Goal: Information Seeking & Learning: Learn about a topic

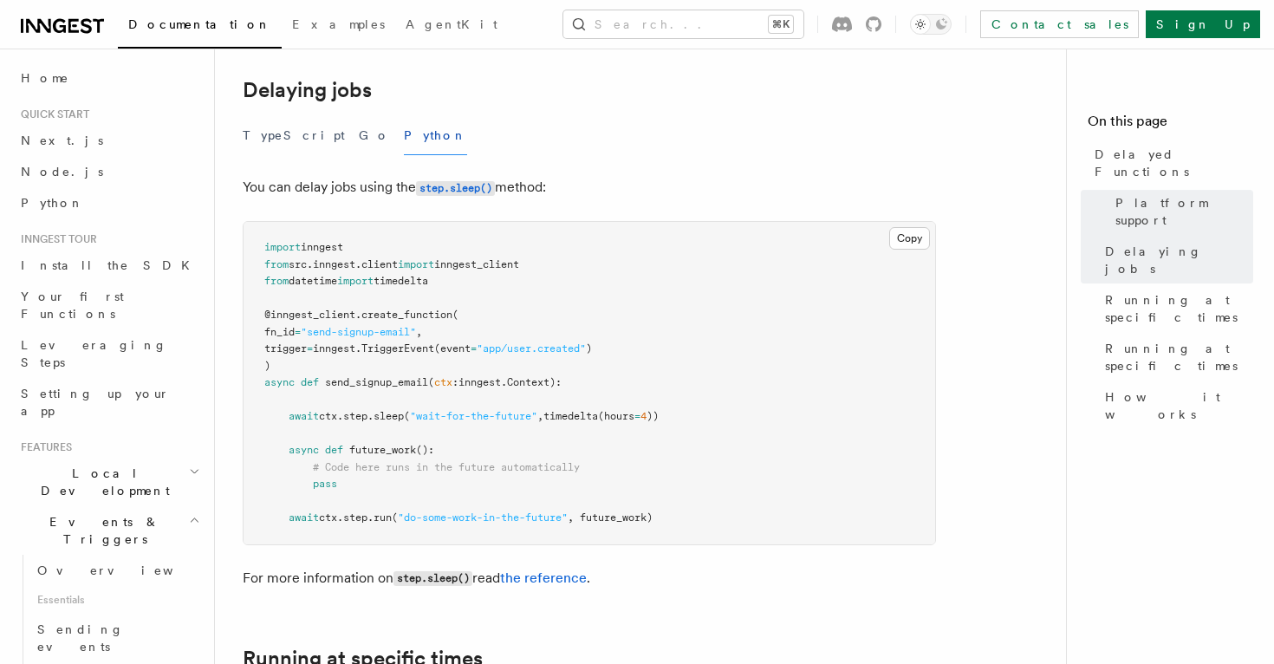
scroll to position [582, 0]
click at [347, 173] on p "You can delay jobs using the step.sleep() method:" at bounding box center [589, 185] width 693 height 25
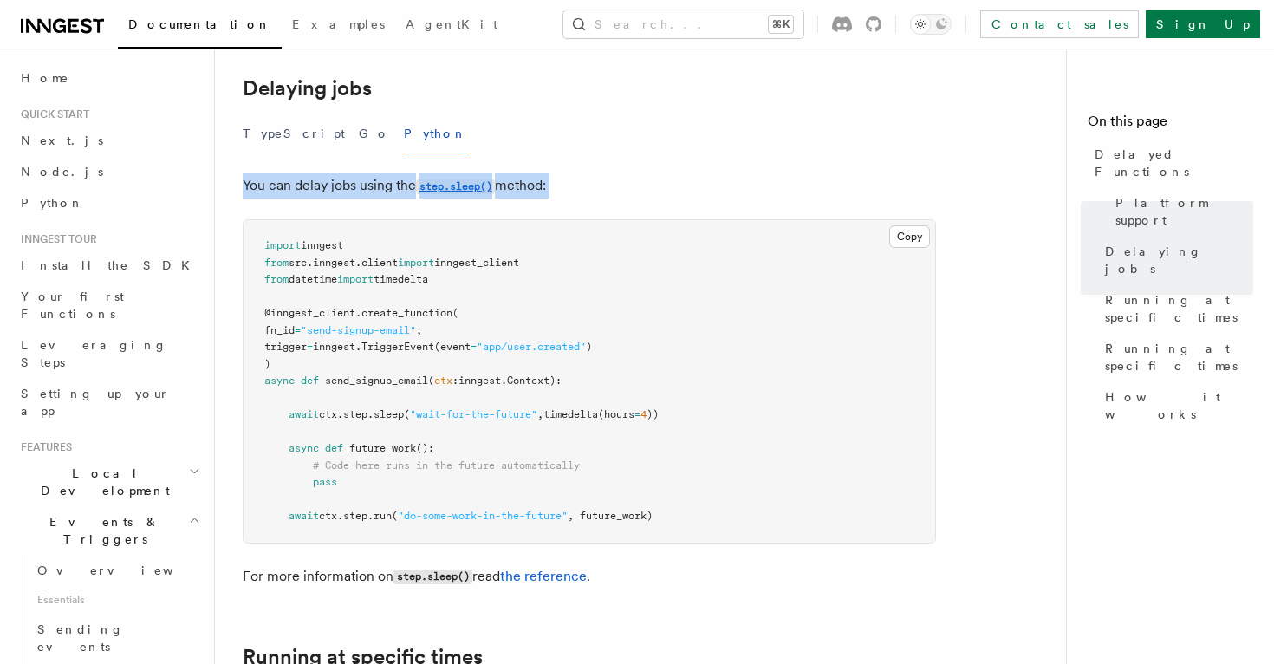
click at [347, 173] on p "You can delay jobs using the step.sleep() method:" at bounding box center [589, 185] width 693 height 25
click at [361, 173] on p "You can delay jobs using the step.sleep() method:" at bounding box center [589, 185] width 693 height 25
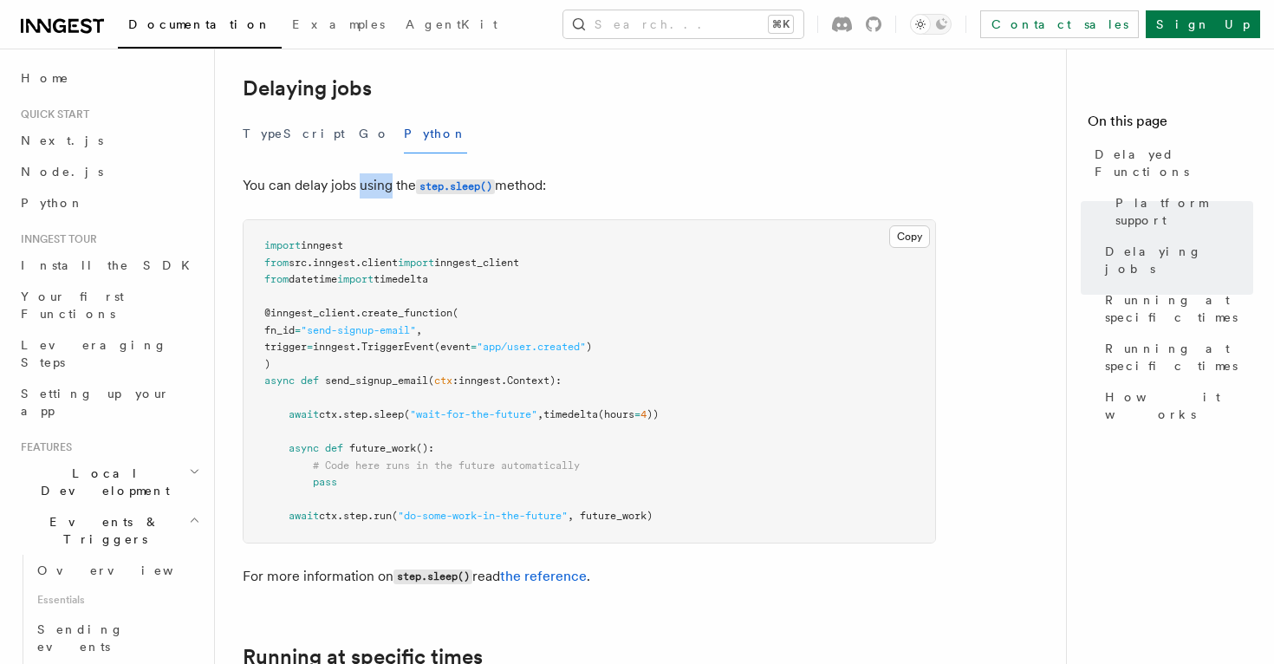
click at [361, 173] on p "You can delay jobs using the step.sleep() method:" at bounding box center [589, 185] width 693 height 25
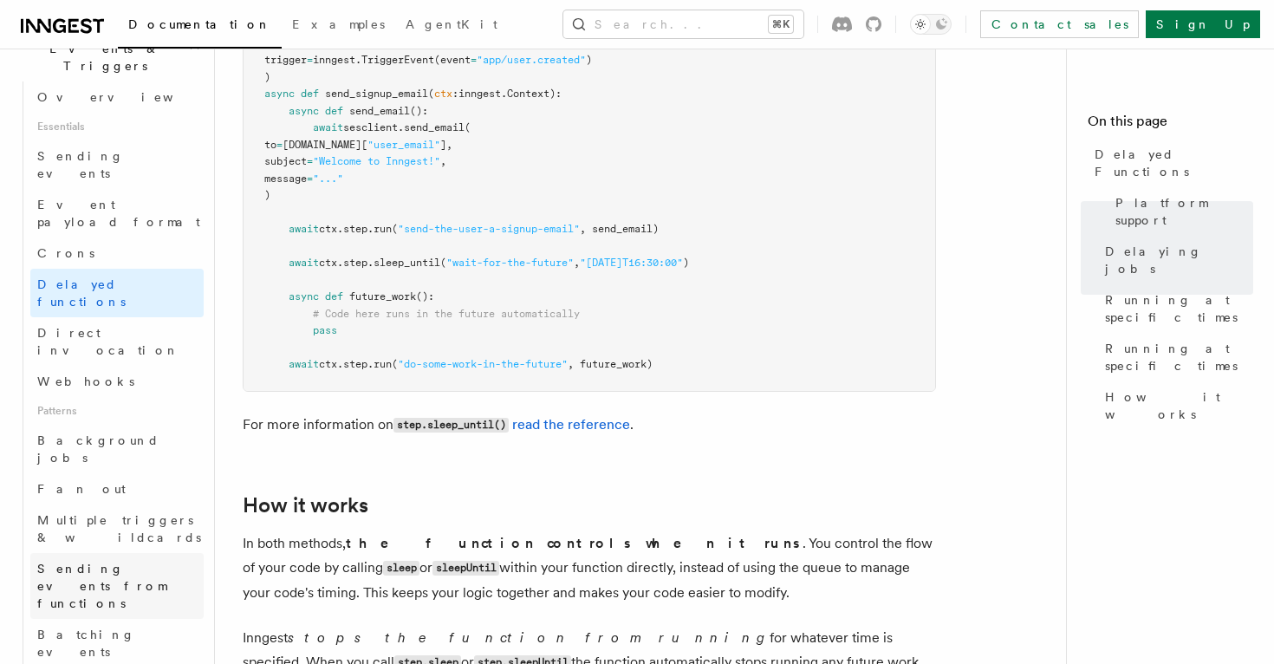
scroll to position [482, 0]
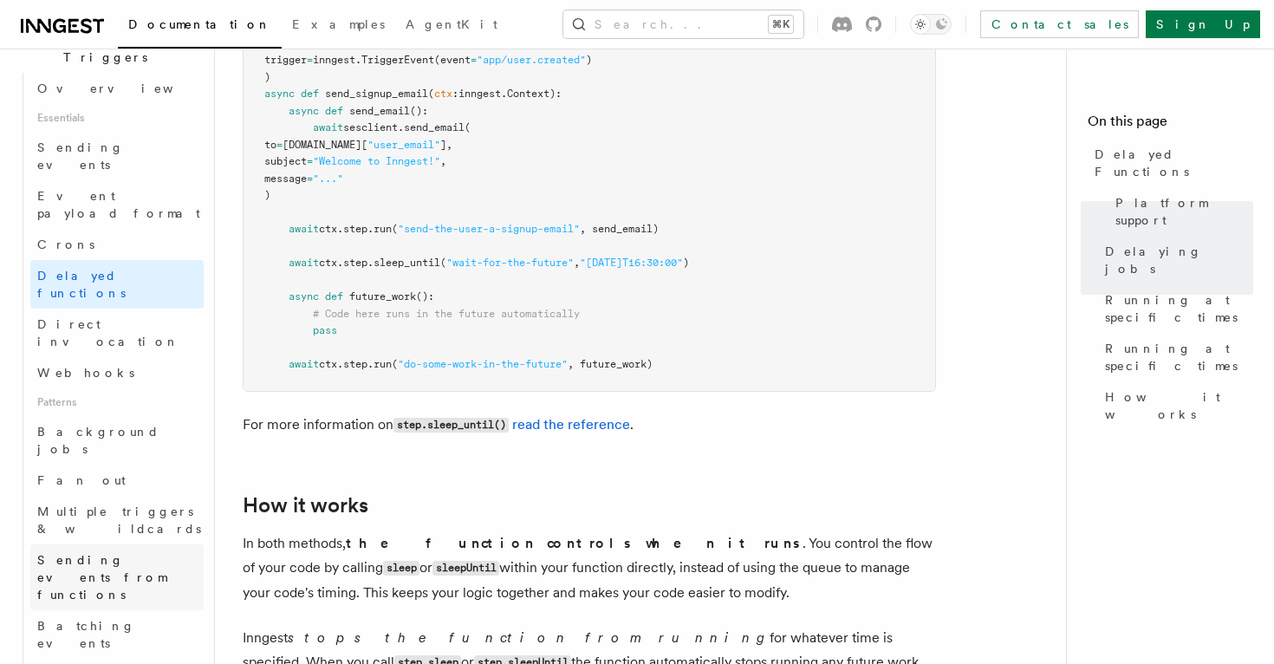
click at [133, 553] on span "Sending events from functions" at bounding box center [101, 577] width 129 height 49
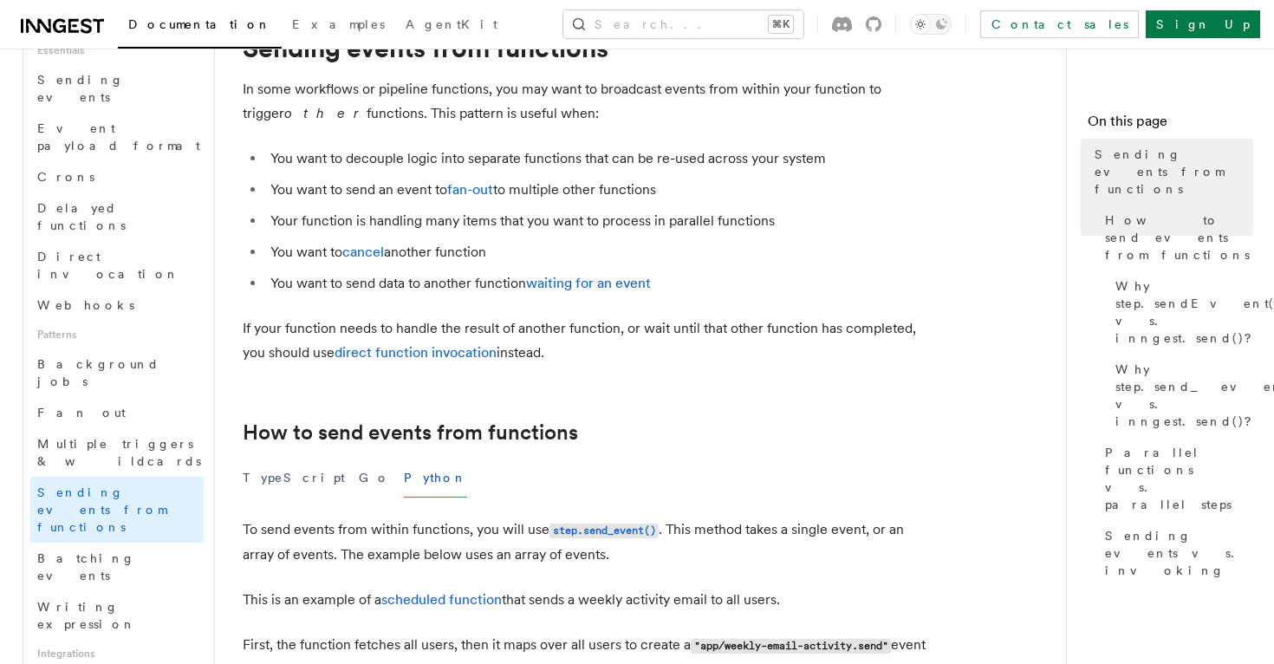
scroll to position [90, 0]
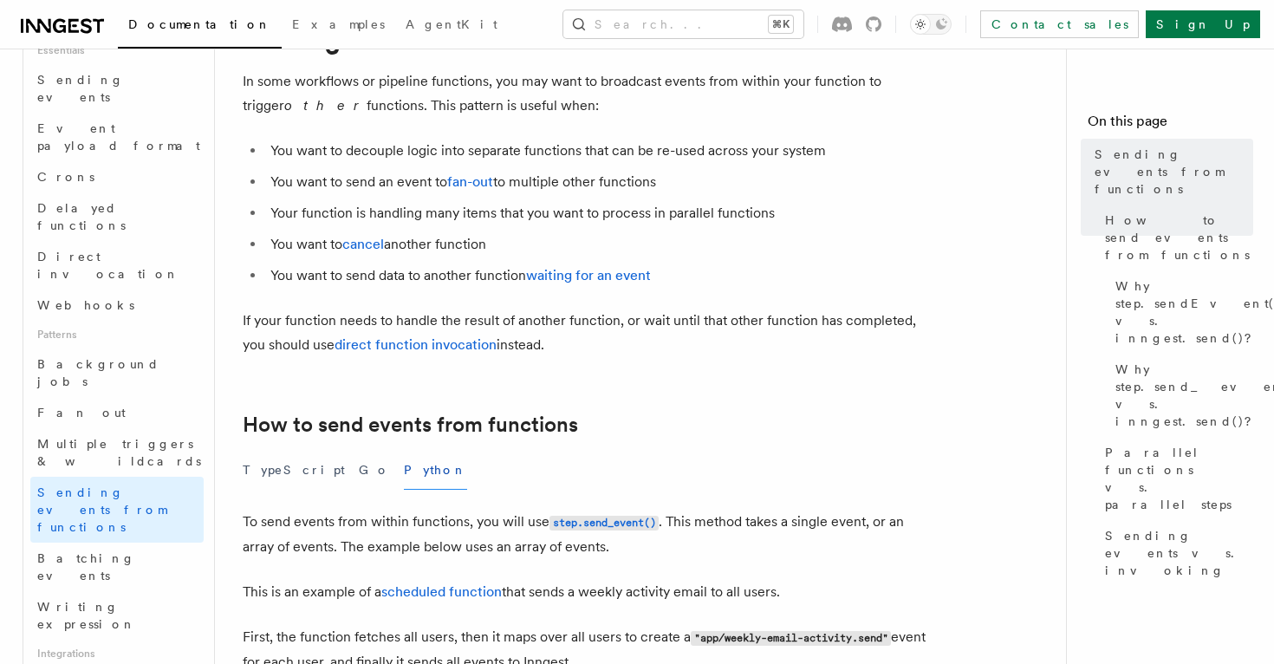
click at [385, 282] on li "You want to send data to another function waiting for an event" at bounding box center [600, 275] width 671 height 24
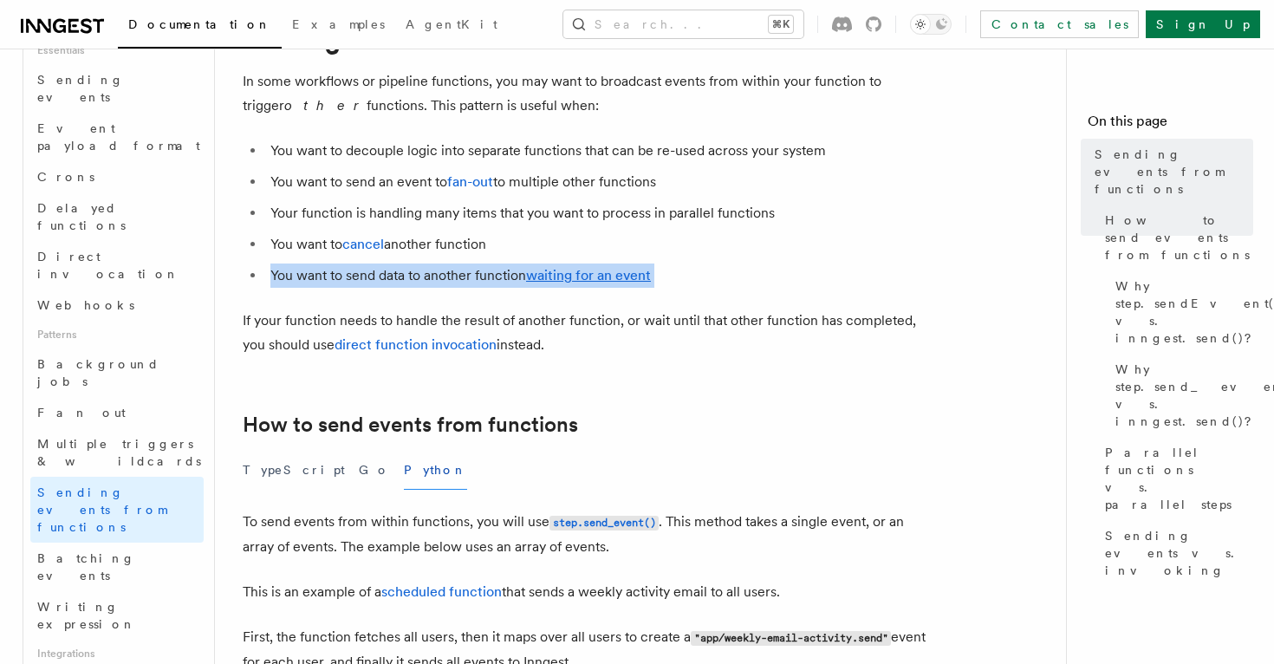
click at [385, 282] on li "You want to send data to another function waiting for an event" at bounding box center [600, 275] width 671 height 24
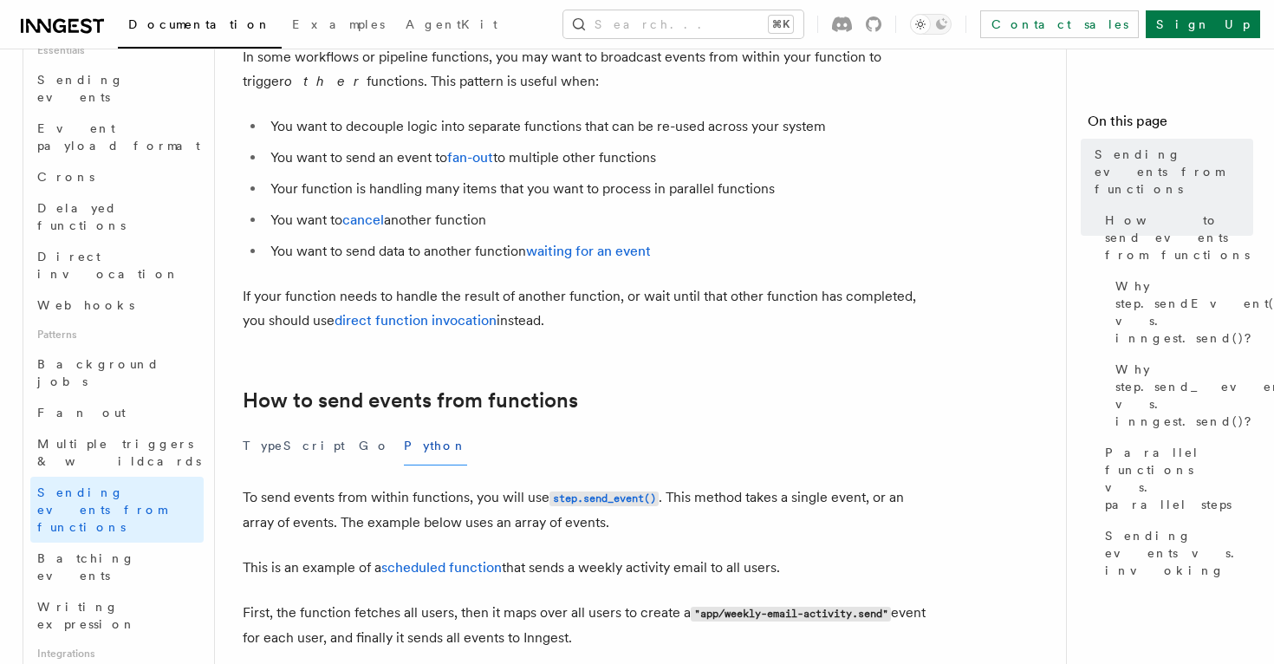
scroll to position [127, 0]
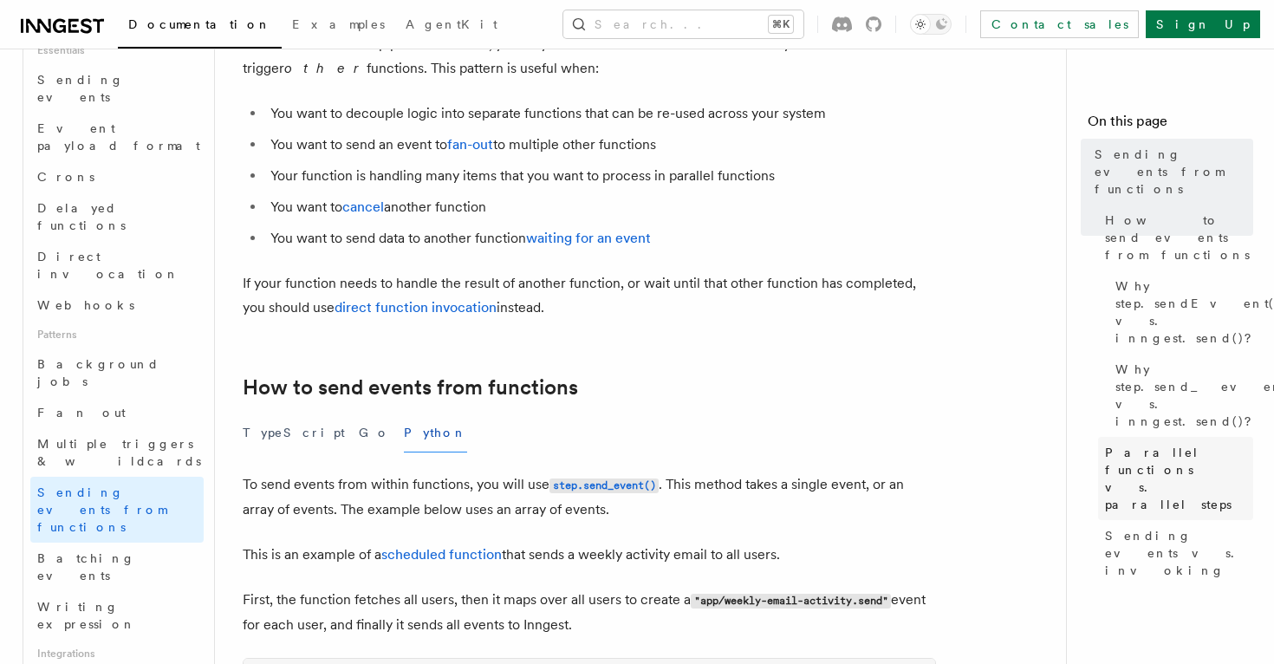
click at [1154, 444] on span "Parallel functions vs. parallel steps" at bounding box center [1179, 478] width 148 height 69
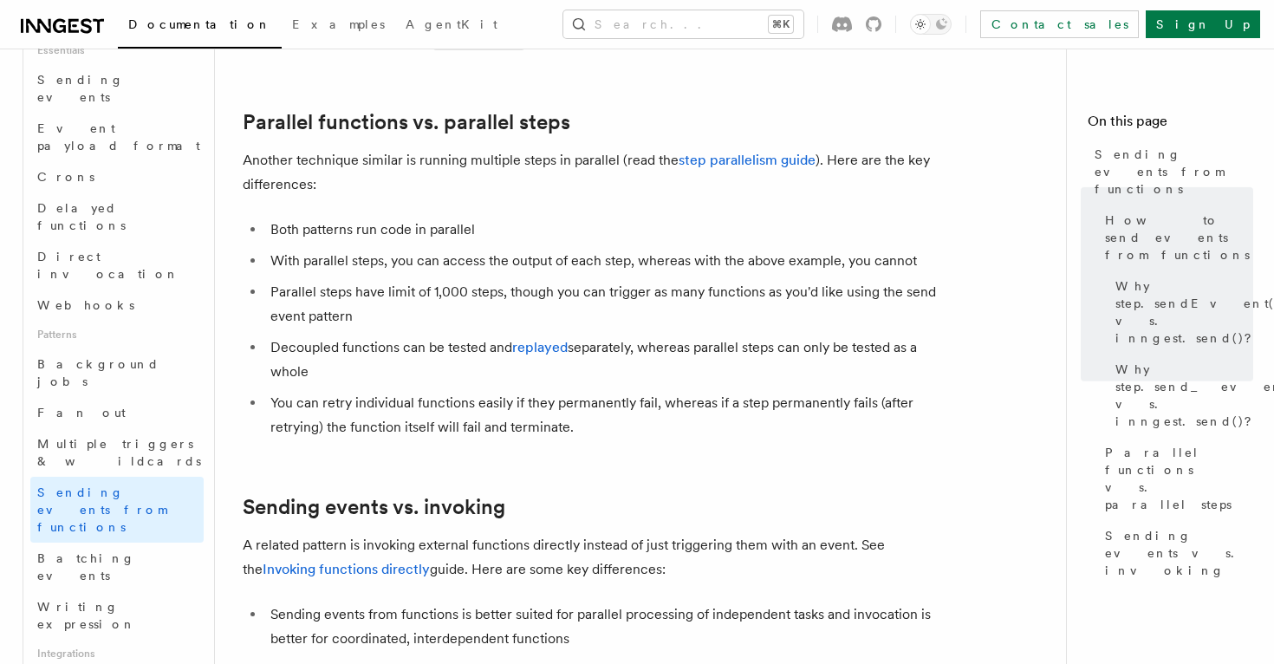
scroll to position [2046, 0]
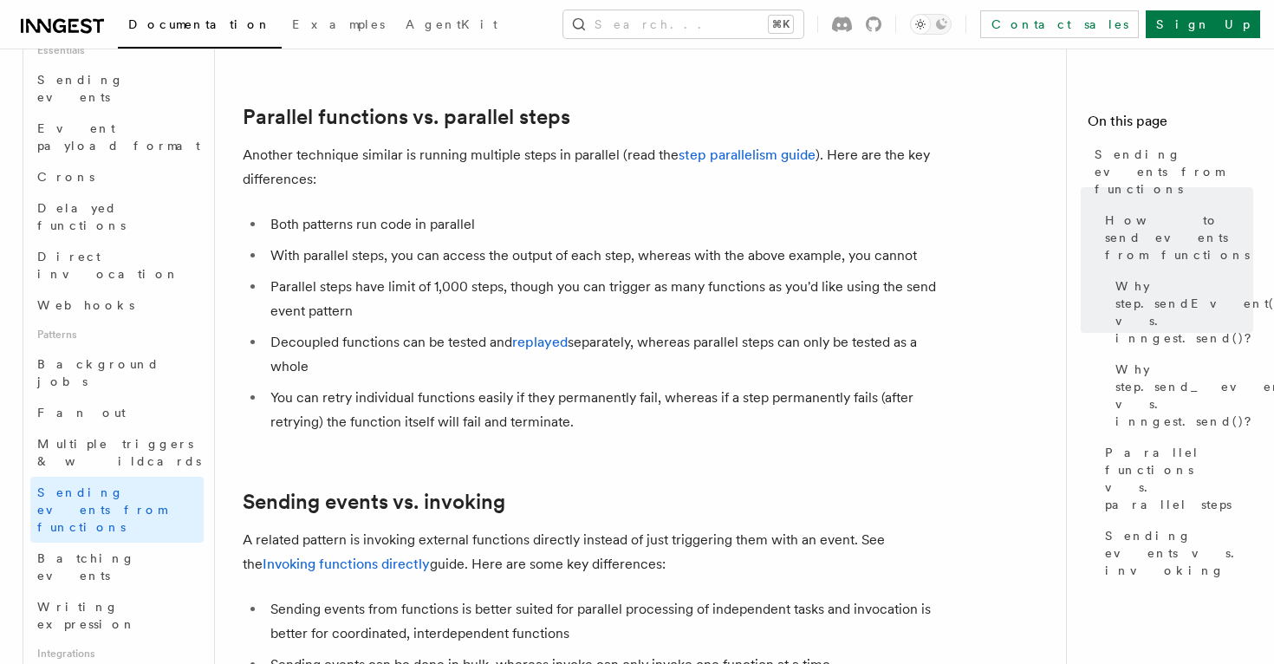
click at [379, 212] on li "Both patterns run code in parallel" at bounding box center [600, 224] width 671 height 24
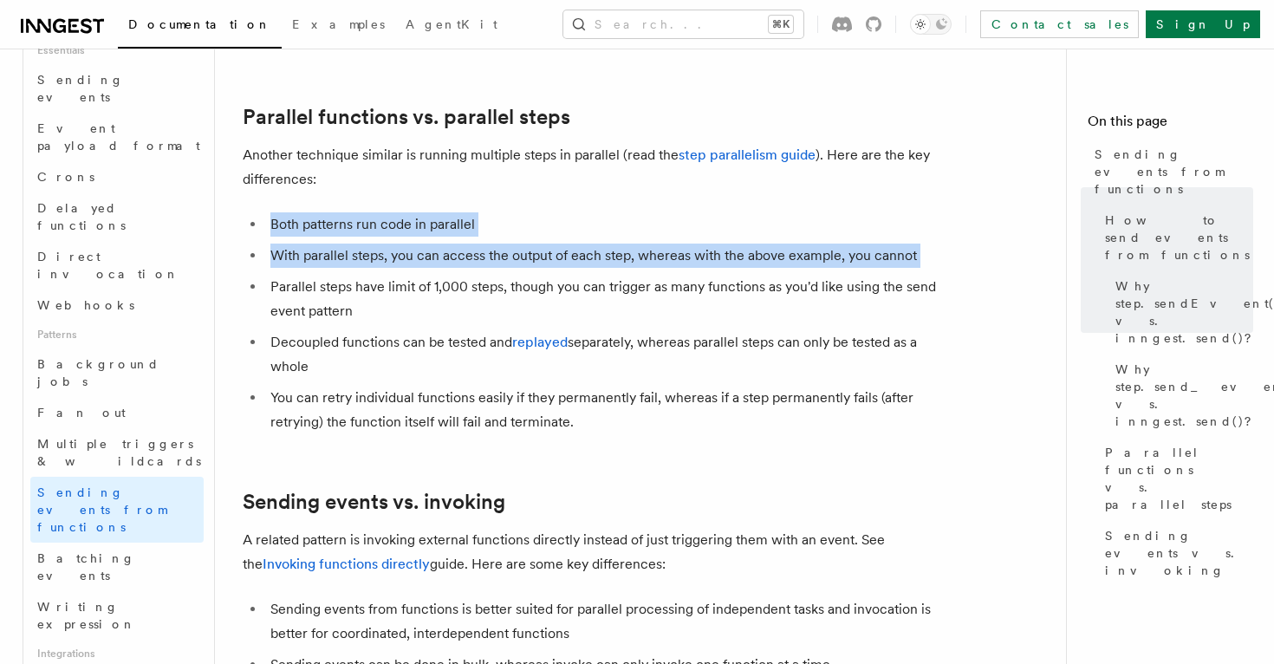
drag, startPoint x: 379, startPoint y: 203, endPoint x: 402, endPoint y: 241, distance: 44.3
click at [402, 241] on ul "Both patterns run code in parallel With parallel steps, you can access the outp…" at bounding box center [589, 323] width 693 height 222
click at [402, 243] on li "With parallel steps, you can access the output of each step, whereas with the a…" at bounding box center [600, 255] width 671 height 24
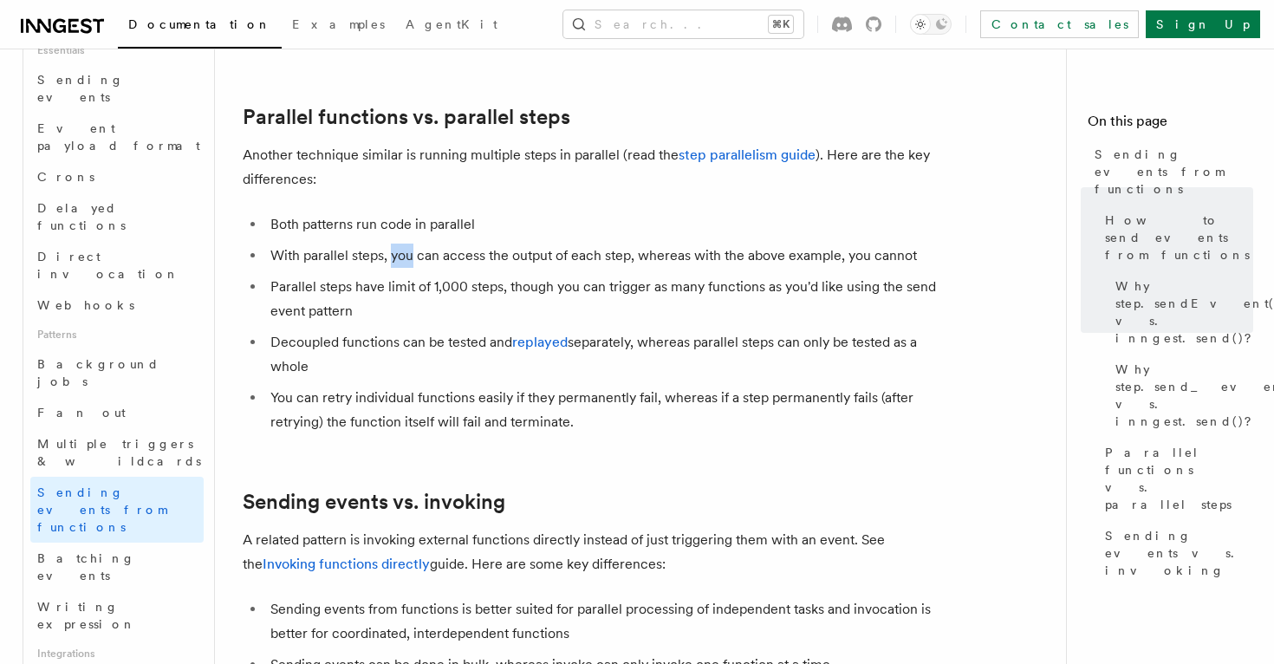
click at [402, 243] on li "With parallel steps, you can access the output of each step, whereas with the a…" at bounding box center [600, 255] width 671 height 24
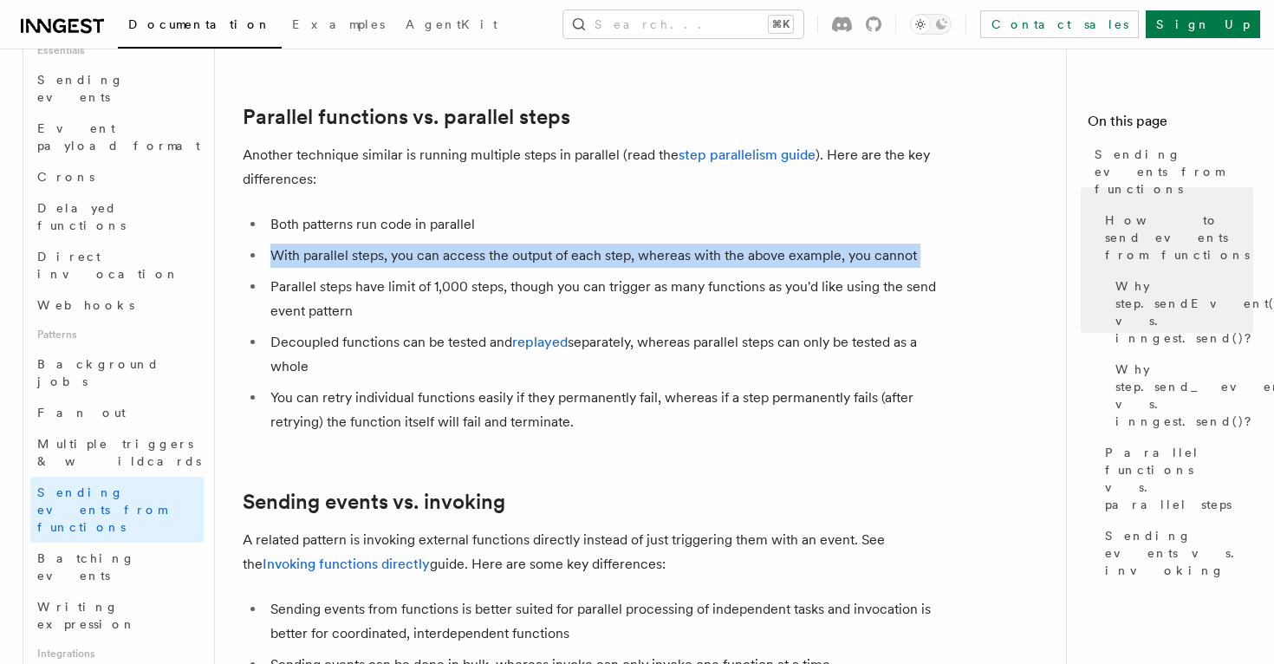
click at [402, 243] on li "With parallel steps, you can access the output of each step, whereas with the a…" at bounding box center [600, 255] width 671 height 24
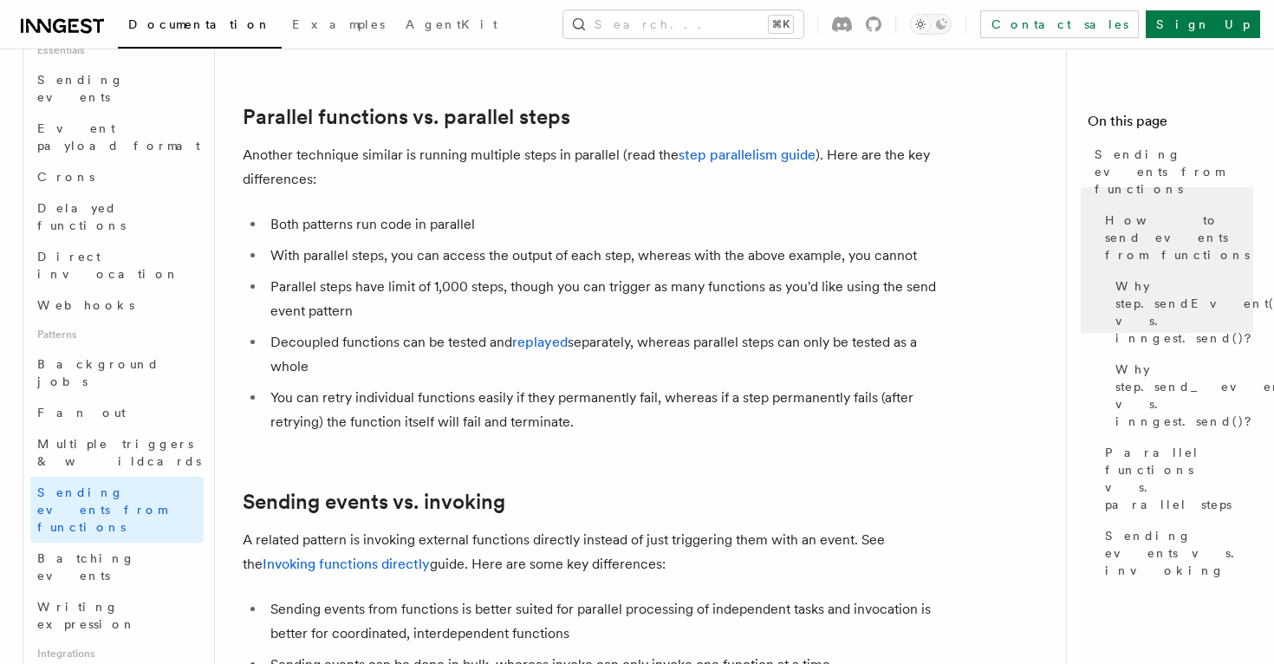
click at [392, 212] on li "Both patterns run code in parallel" at bounding box center [600, 224] width 671 height 24
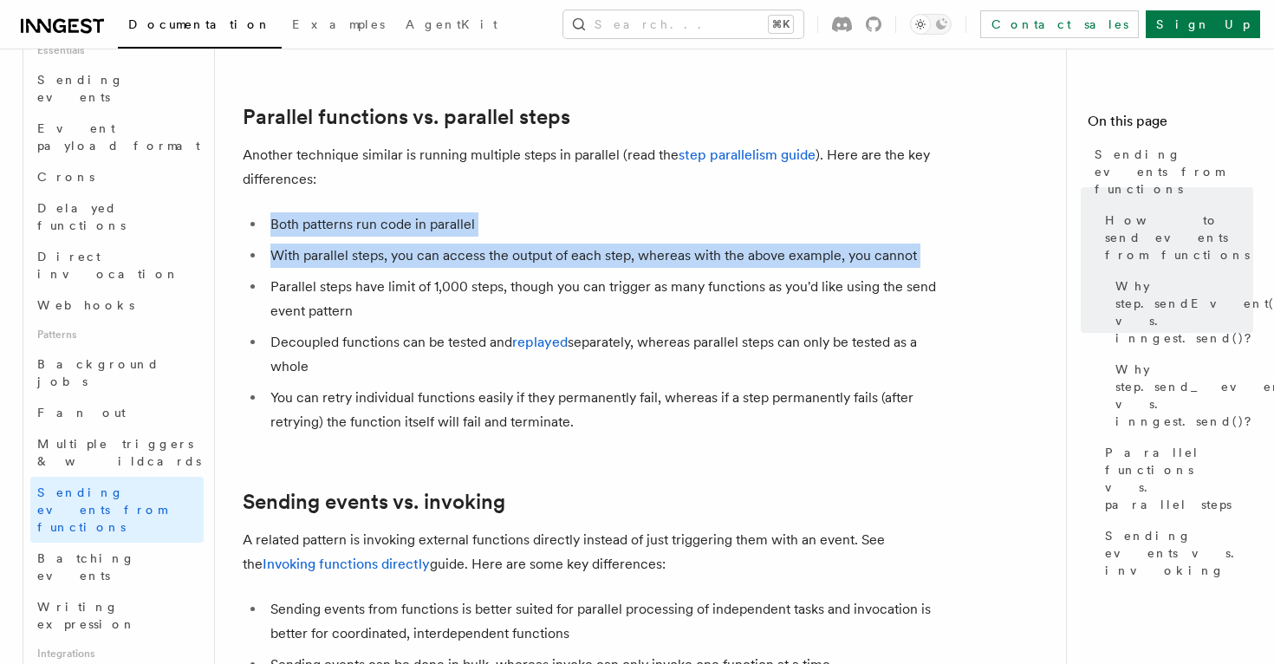
drag, startPoint x: 392, startPoint y: 207, endPoint x: 402, endPoint y: 245, distance: 39.5
click at [402, 245] on ul "Both patterns run code in parallel With parallel steps, you can access the outp…" at bounding box center [589, 323] width 693 height 222
click at [402, 245] on li "With parallel steps, you can access the output of each step, whereas with the a…" at bounding box center [600, 255] width 671 height 24
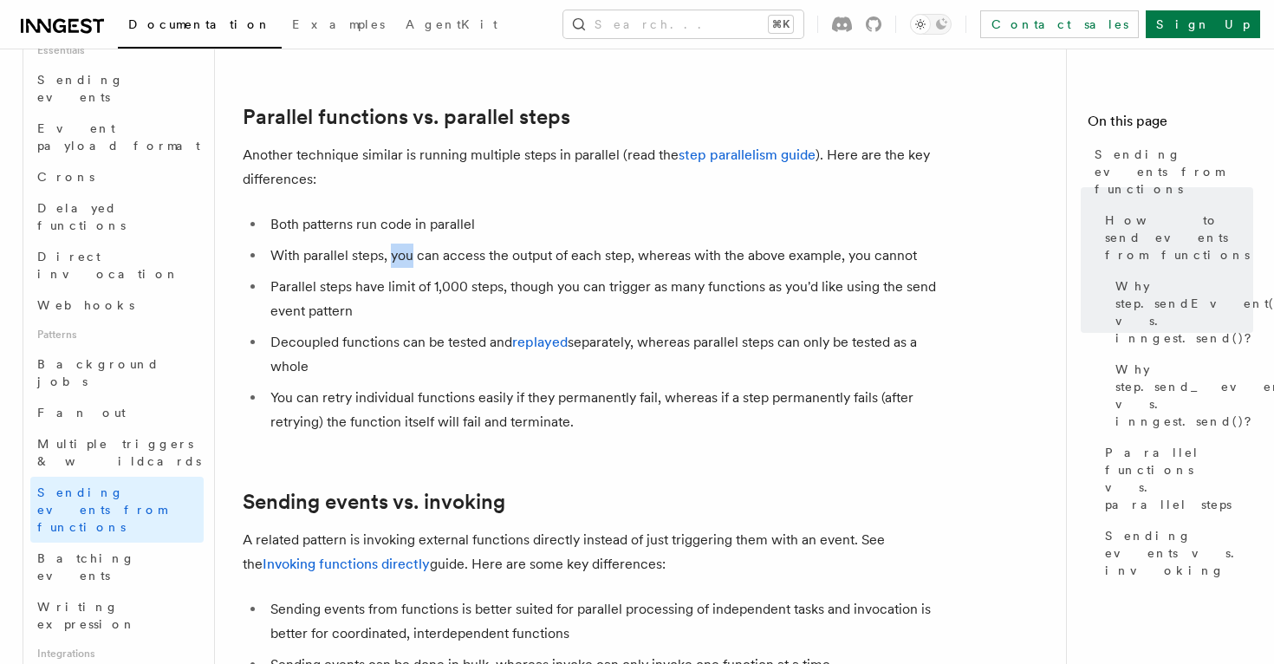
click at [402, 245] on li "With parallel steps, you can access the output of each step, whereas with the a…" at bounding box center [600, 255] width 671 height 24
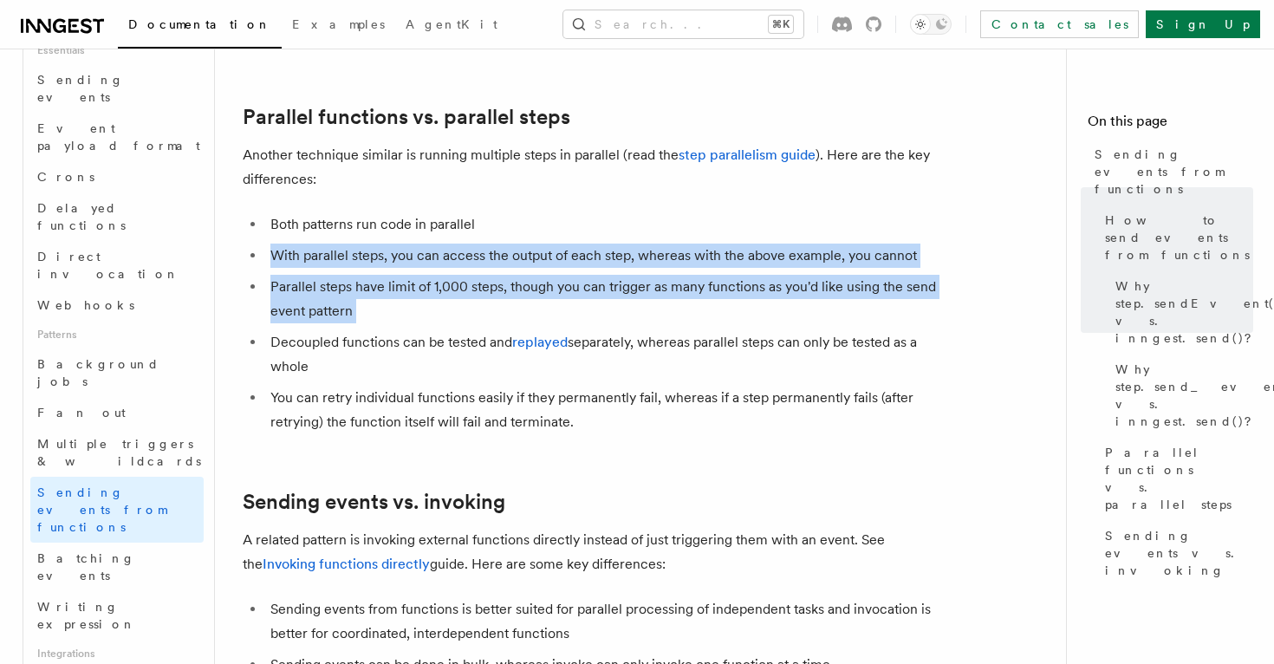
drag, startPoint x: 402, startPoint y: 245, endPoint x: 402, endPoint y: 302, distance: 56.3
click at [402, 302] on ul "Both patterns run code in parallel With parallel steps, you can access the outp…" at bounding box center [589, 323] width 693 height 222
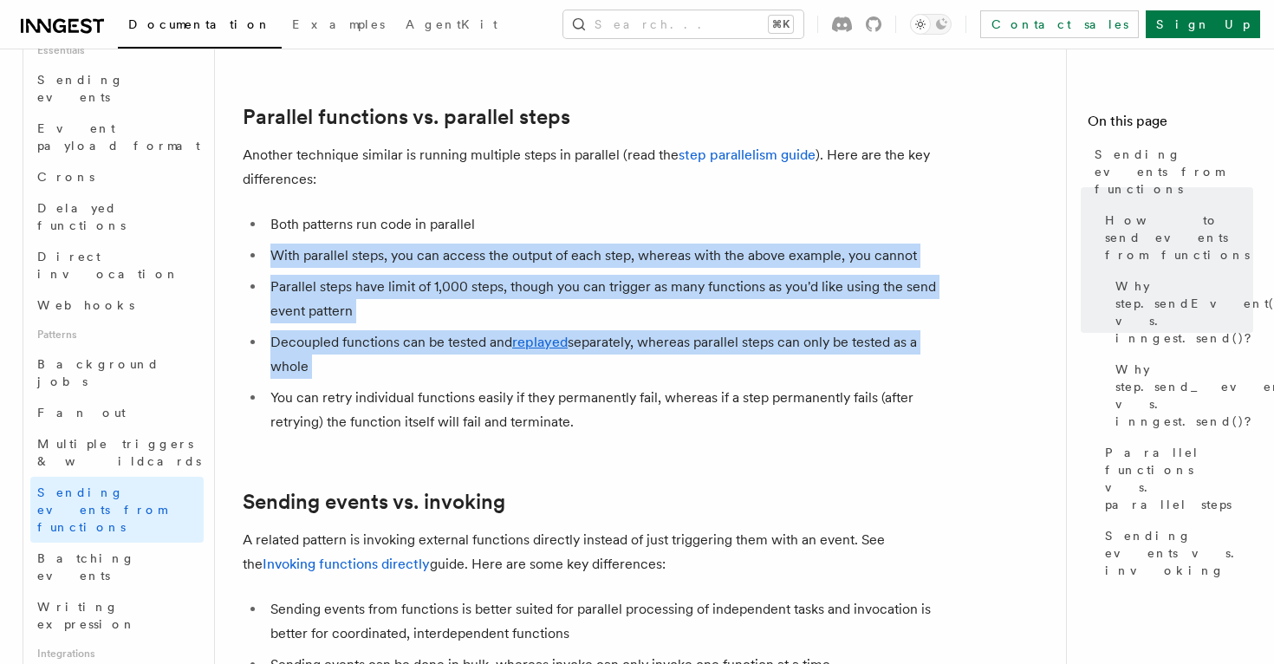
click at [402, 302] on ul "Both patterns run code in parallel With parallel steps, you can access the outp…" at bounding box center [589, 323] width 693 height 222
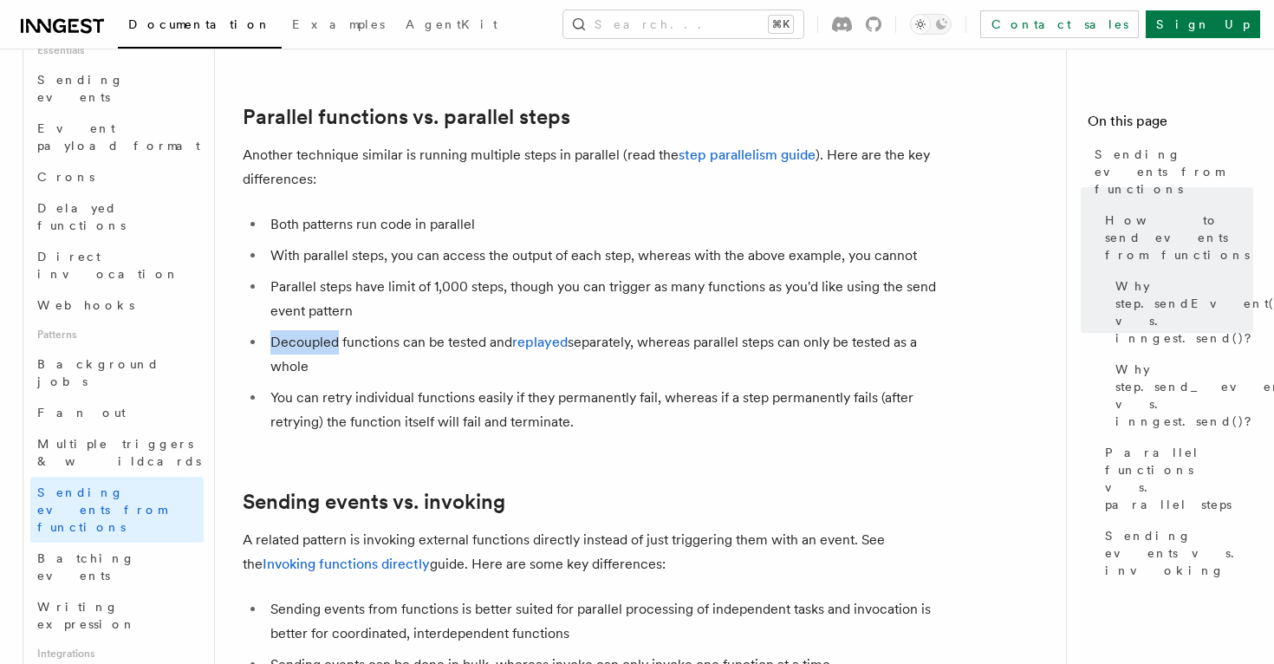
click at [402, 302] on ul "Both patterns run code in parallel With parallel steps, you can access the outp…" at bounding box center [589, 323] width 693 height 222
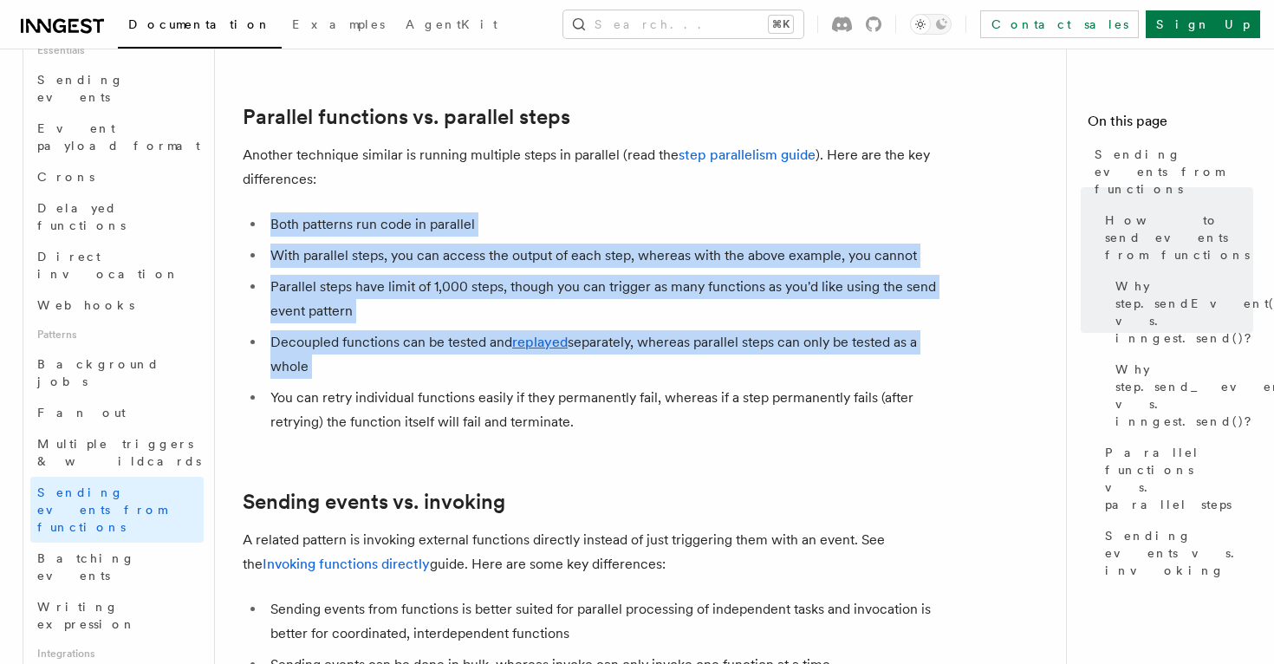
drag, startPoint x: 402, startPoint y: 302, endPoint x: 365, endPoint y: 204, distance: 103.9
click at [365, 212] on ul "Both patterns run code in parallel With parallel steps, you can access the outp…" at bounding box center [589, 323] width 693 height 222
click at [365, 212] on li "Both patterns run code in parallel" at bounding box center [600, 224] width 671 height 24
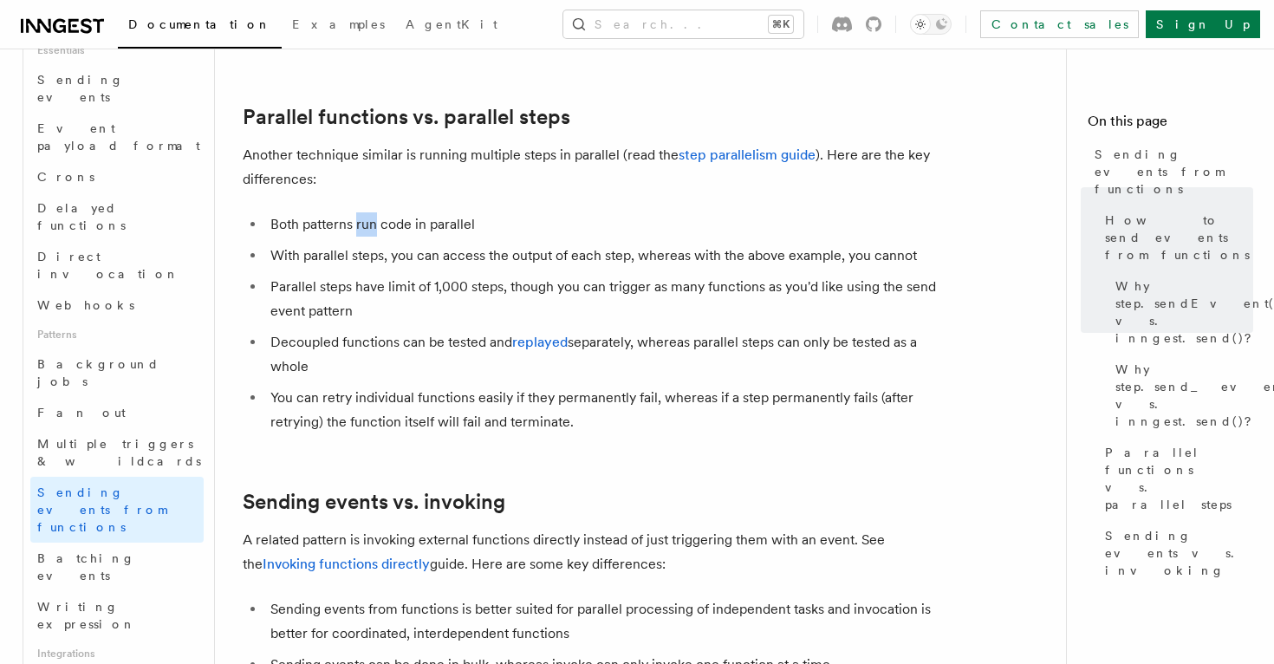
click at [365, 212] on li "Both patterns run code in parallel" at bounding box center [600, 224] width 671 height 24
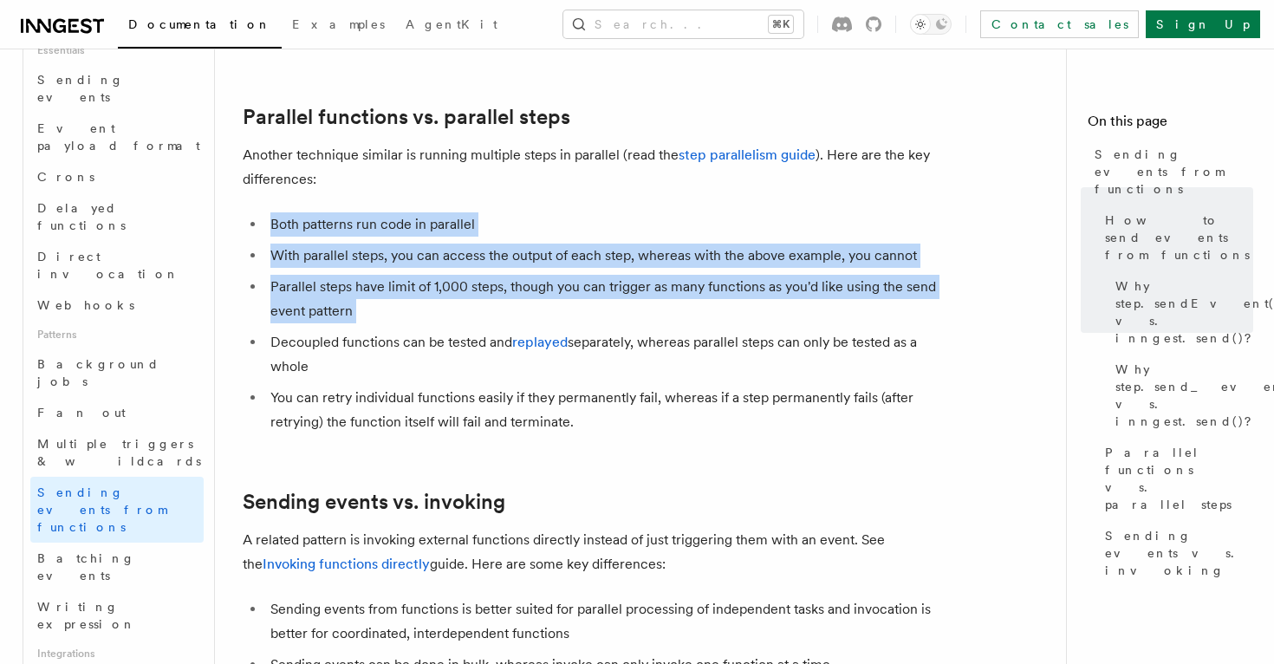
drag, startPoint x: 365, startPoint y: 204, endPoint x: 376, endPoint y: 295, distance: 91.7
click at [375, 294] on ul "Both patterns run code in parallel With parallel steps, you can access the outp…" at bounding box center [589, 323] width 693 height 222
click at [376, 295] on li "Parallel steps have limit of 1,000 steps, though you can trigger as many functi…" at bounding box center [600, 299] width 671 height 49
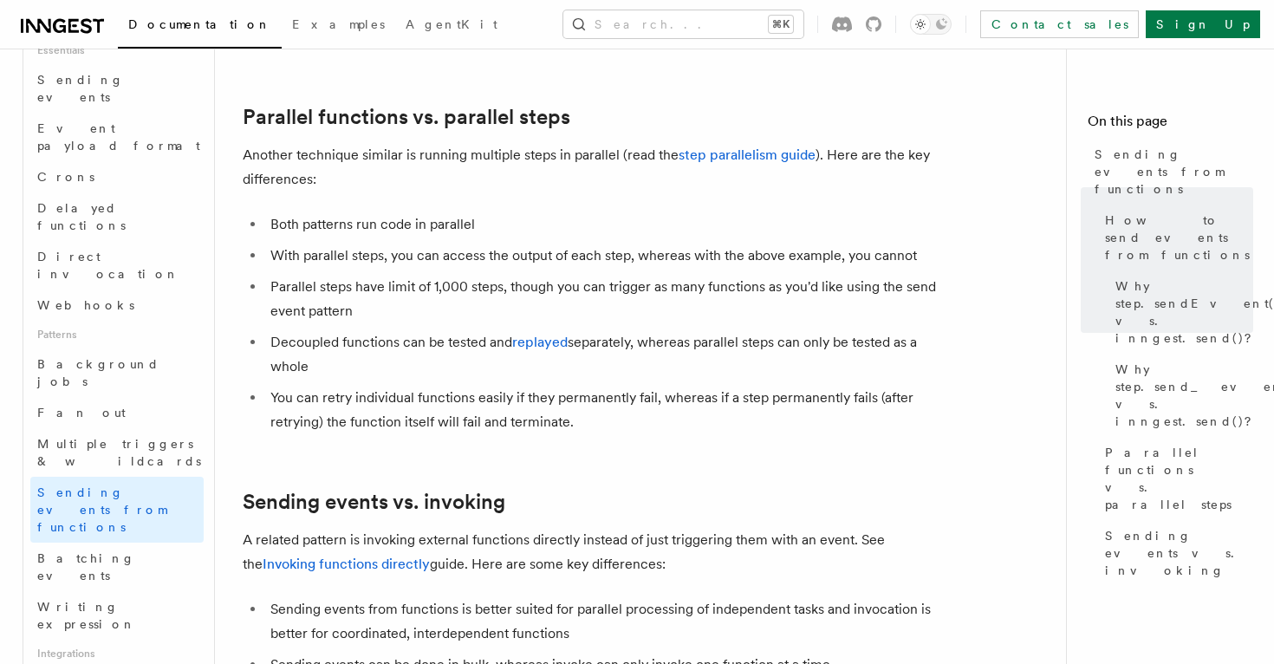
click at [376, 295] on li "Parallel steps have limit of 1,000 steps, though you can trigger as many functi…" at bounding box center [600, 299] width 671 height 49
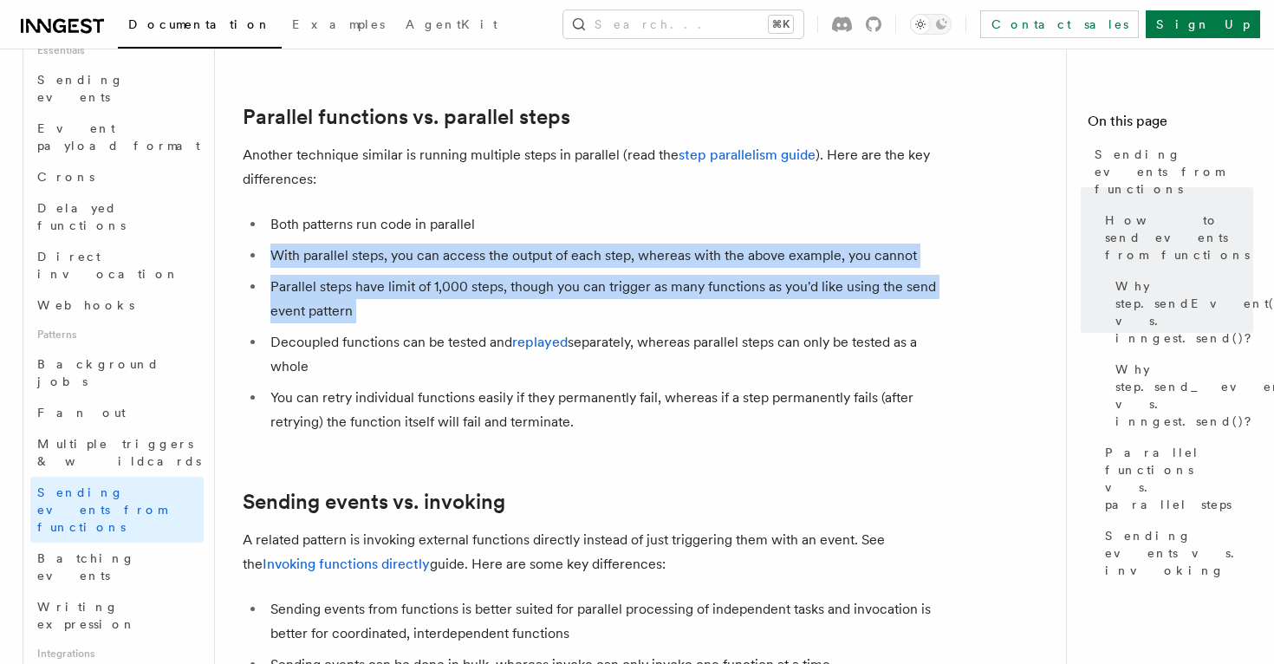
drag, startPoint x: 376, startPoint y: 295, endPoint x: 343, endPoint y: 220, distance: 82.3
click at [343, 220] on ul "Both patterns run code in parallel With parallel steps, you can access the outp…" at bounding box center [589, 323] width 693 height 222
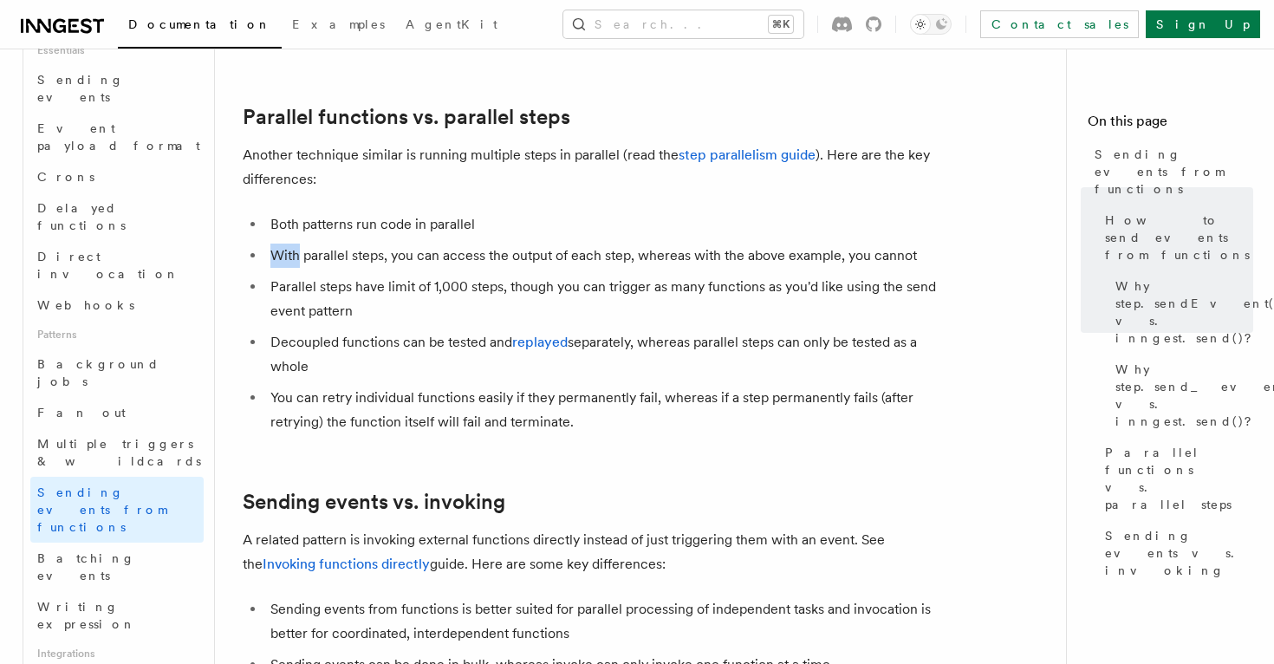
click at [343, 220] on ul "Both patterns run code in parallel With parallel steps, you can access the outp…" at bounding box center [589, 323] width 693 height 222
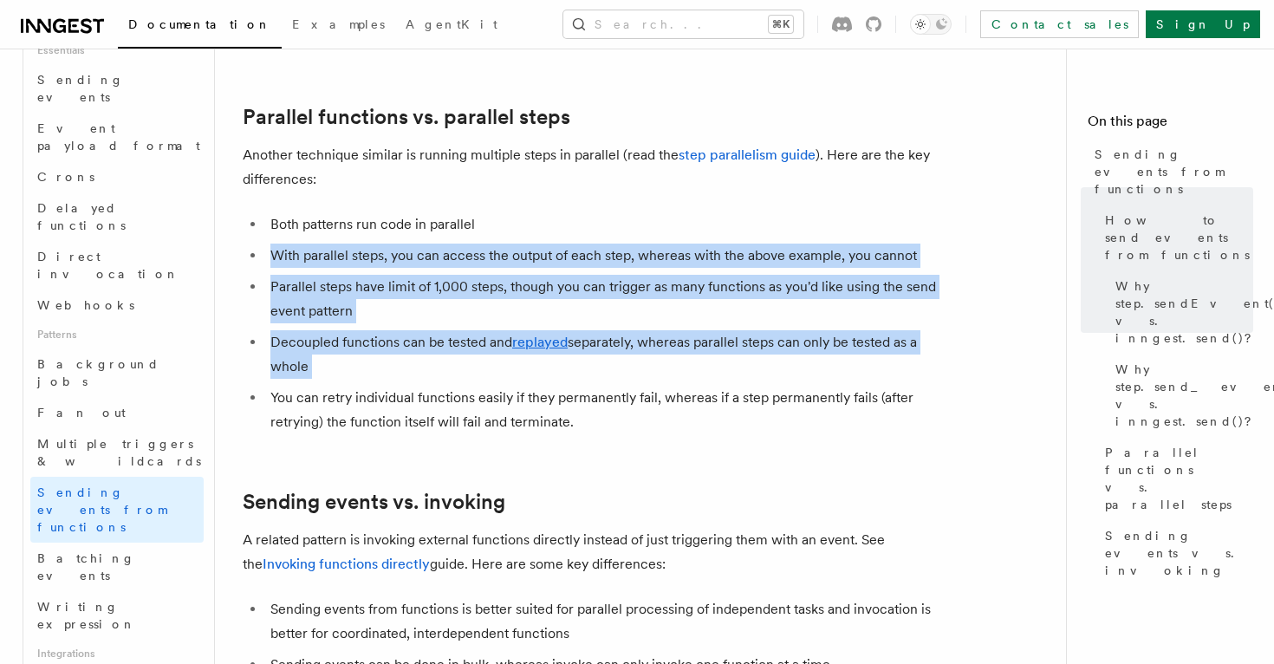
drag, startPoint x: 343, startPoint y: 220, endPoint x: 361, endPoint y: 334, distance: 115.8
click at [360, 334] on ul "Both patterns run code in parallel With parallel steps, you can access the outp…" at bounding box center [589, 323] width 693 height 222
click at [361, 334] on li "Decoupled functions can be tested and replayed separately, whereas parallel ste…" at bounding box center [600, 354] width 671 height 49
drag, startPoint x: 361, startPoint y: 334, endPoint x: 366, endPoint y: 198, distance: 136.1
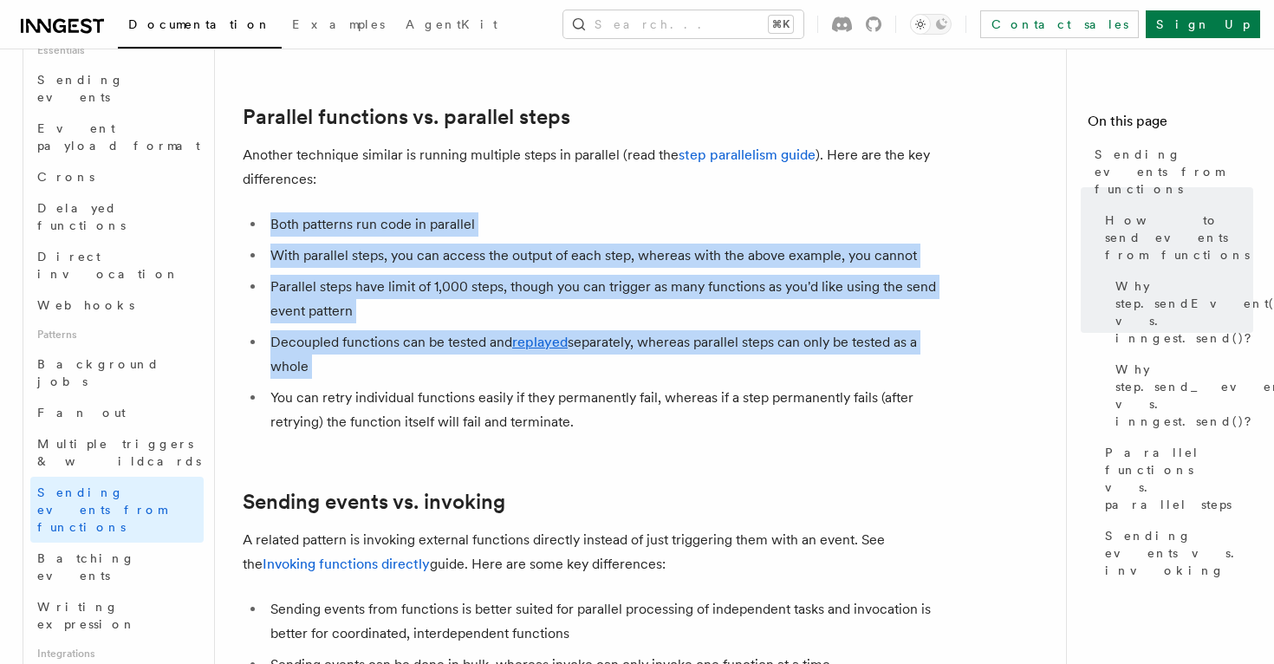
click at [366, 212] on ul "Both patterns run code in parallel With parallel steps, you can access the outp…" at bounding box center [589, 323] width 693 height 222
click at [366, 212] on li "Both patterns run code in parallel" at bounding box center [600, 224] width 671 height 24
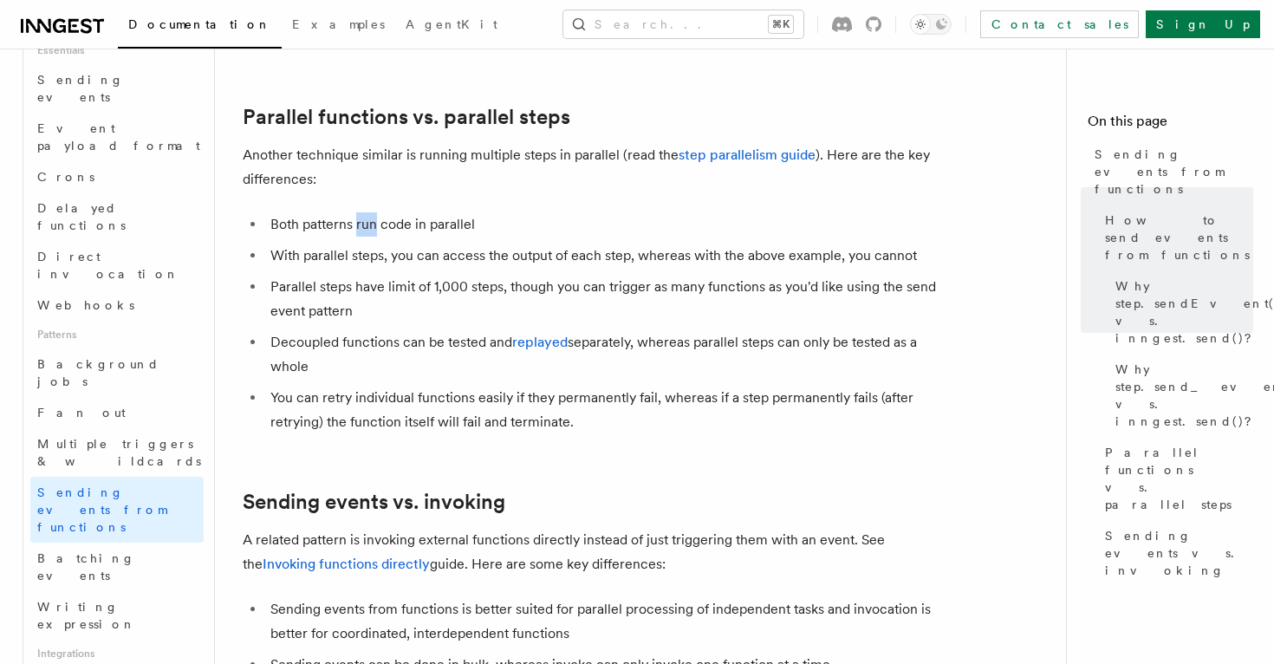
click at [366, 212] on li "Both patterns run code in parallel" at bounding box center [600, 224] width 671 height 24
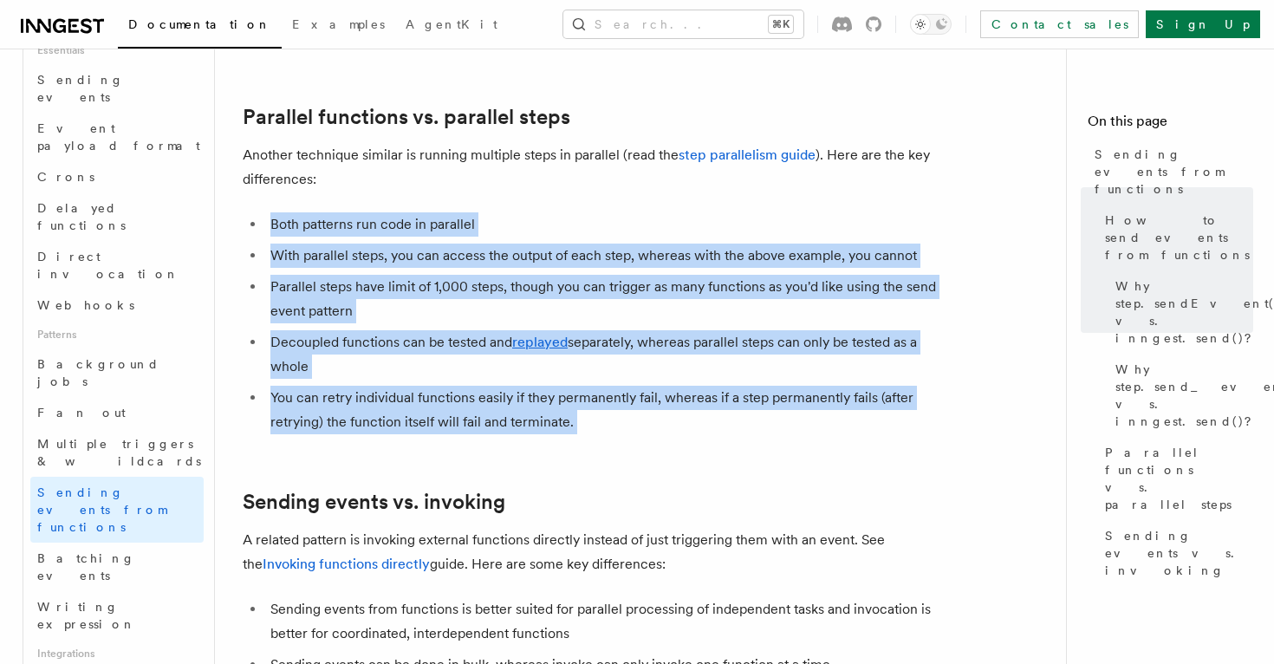
drag, startPoint x: 366, startPoint y: 198, endPoint x: 393, endPoint y: 382, distance: 185.8
click at [392, 378] on ul "Both patterns run code in parallel With parallel steps, you can access the outp…" at bounding box center [589, 323] width 693 height 222
click at [393, 386] on li "You can retry individual functions easily if they permanently fail, whereas if …" at bounding box center [600, 410] width 671 height 49
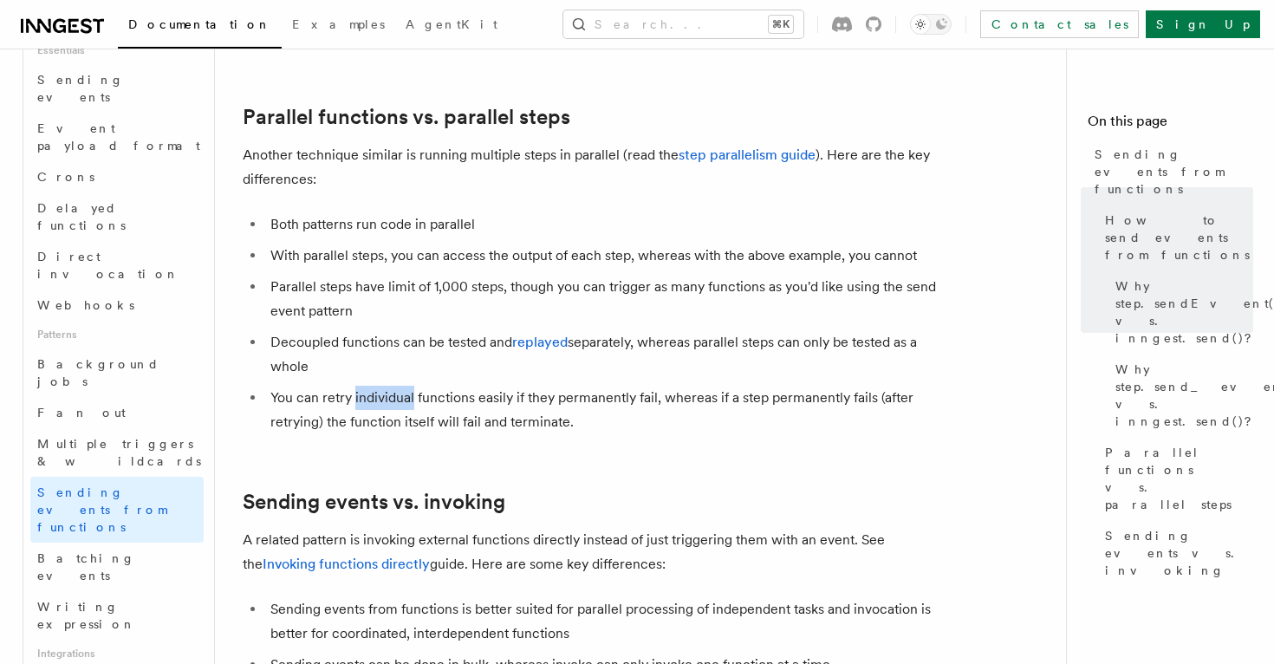
click at [393, 386] on li "You can retry individual functions easily if they permanently fail, whereas if …" at bounding box center [600, 410] width 671 height 49
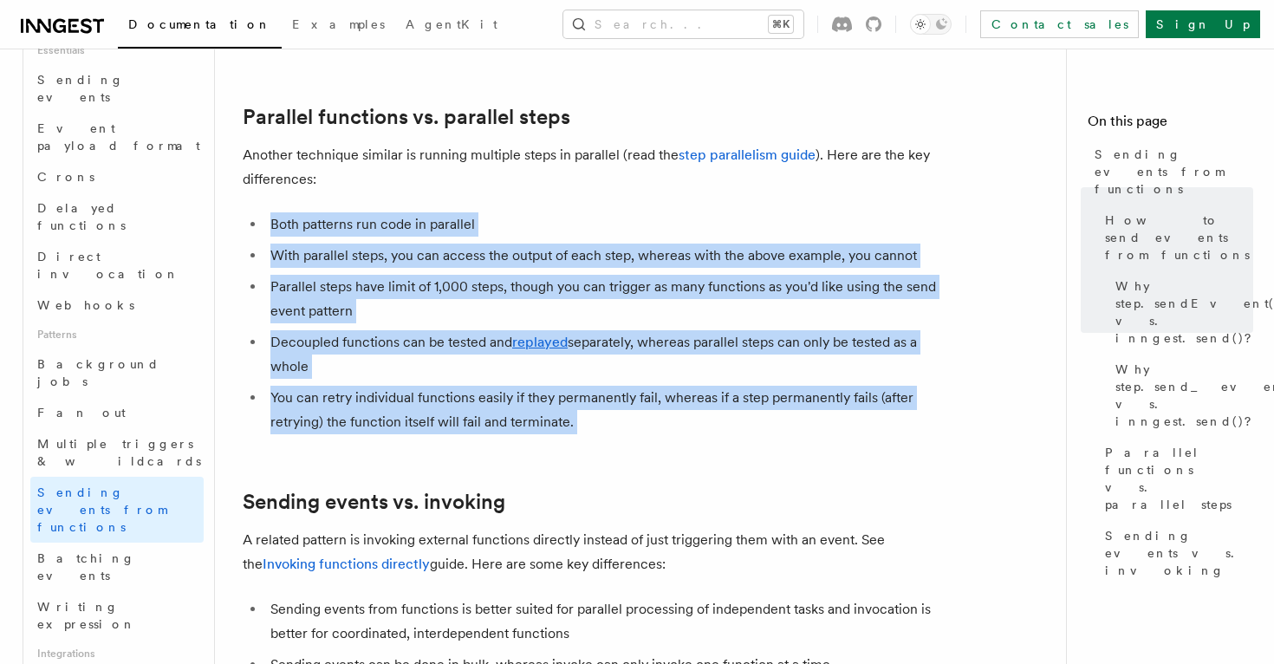
drag, startPoint x: 393, startPoint y: 382, endPoint x: 388, endPoint y: 171, distance: 211.5
click at [881, 23] on icon at bounding box center [874, 24] width 16 height 16
click at [852, 24] on icon at bounding box center [842, 24] width 20 height 16
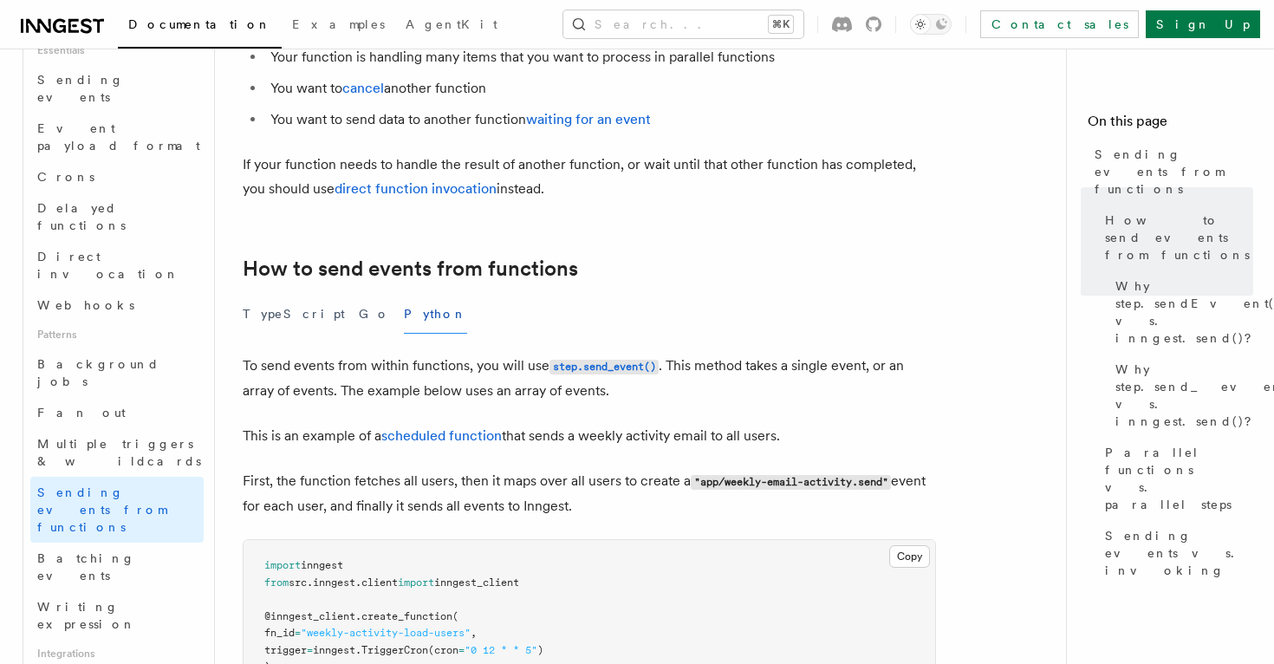
scroll to position [0, 0]
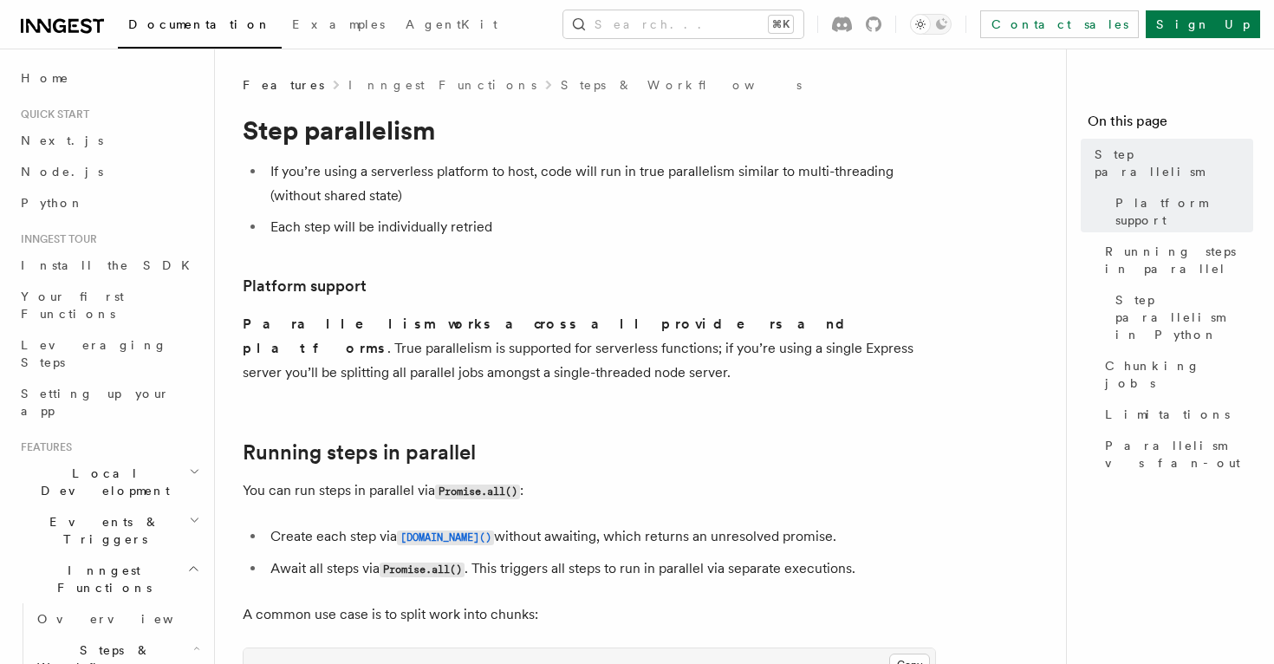
click at [514, 214] on ul "If you’re using a serverless platform to host, code will run in true parallelis…" at bounding box center [589, 199] width 693 height 80
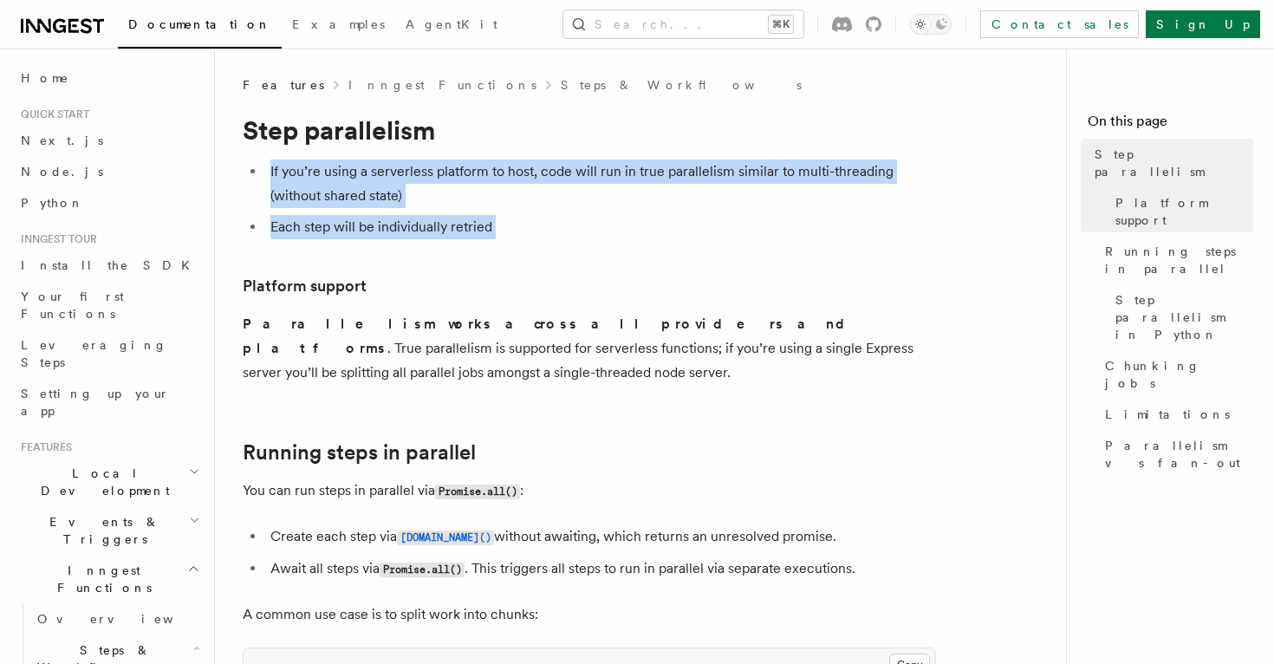
drag, startPoint x: 514, startPoint y: 214, endPoint x: 391, endPoint y: 160, distance: 134.2
click at [392, 159] on ul "If you’re using a serverless platform to host, code will run in true parallelis…" at bounding box center [589, 199] width 693 height 80
click at [391, 160] on li "If you’re using a serverless platform to host, code will run in true parallelis…" at bounding box center [600, 183] width 671 height 49
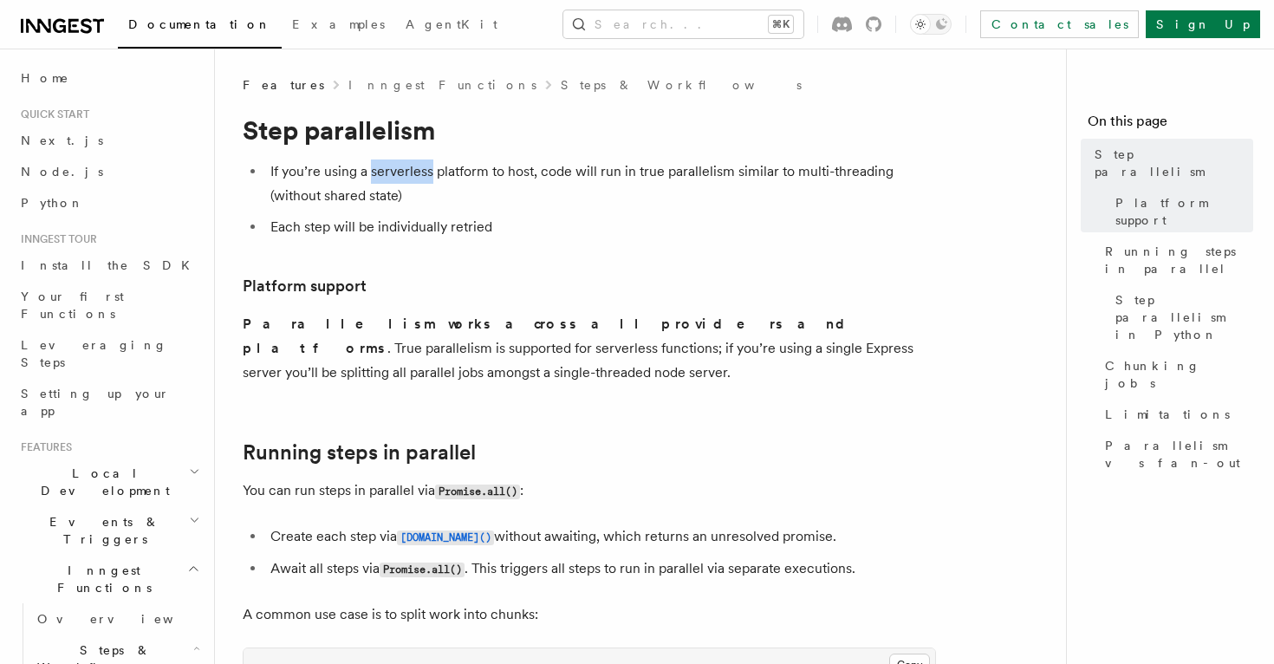
click at [391, 160] on li "If you’re using a serverless platform to host, code will run in true parallelis…" at bounding box center [600, 183] width 671 height 49
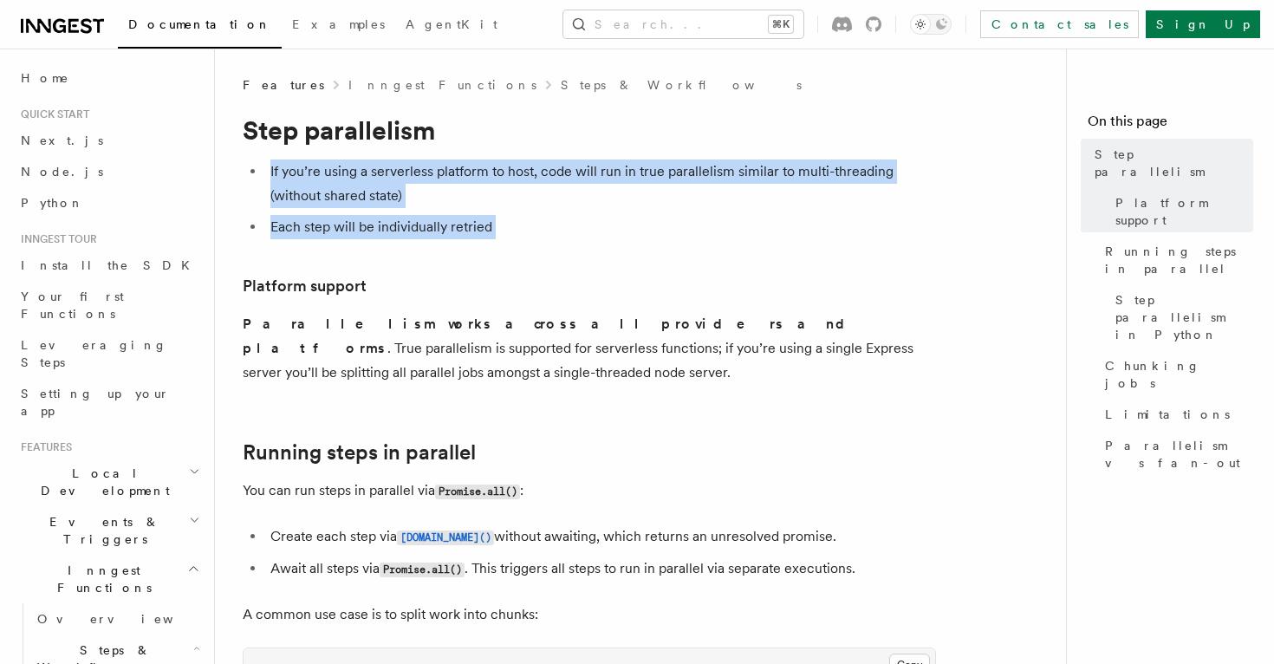
drag, startPoint x: 391, startPoint y: 160, endPoint x: 419, endPoint y: 218, distance: 64.7
click at [419, 218] on ul "If you’re using a serverless platform to host, code will run in true parallelis…" at bounding box center [589, 199] width 693 height 80
click at [419, 218] on li "Each step will be individually retried" at bounding box center [600, 227] width 671 height 24
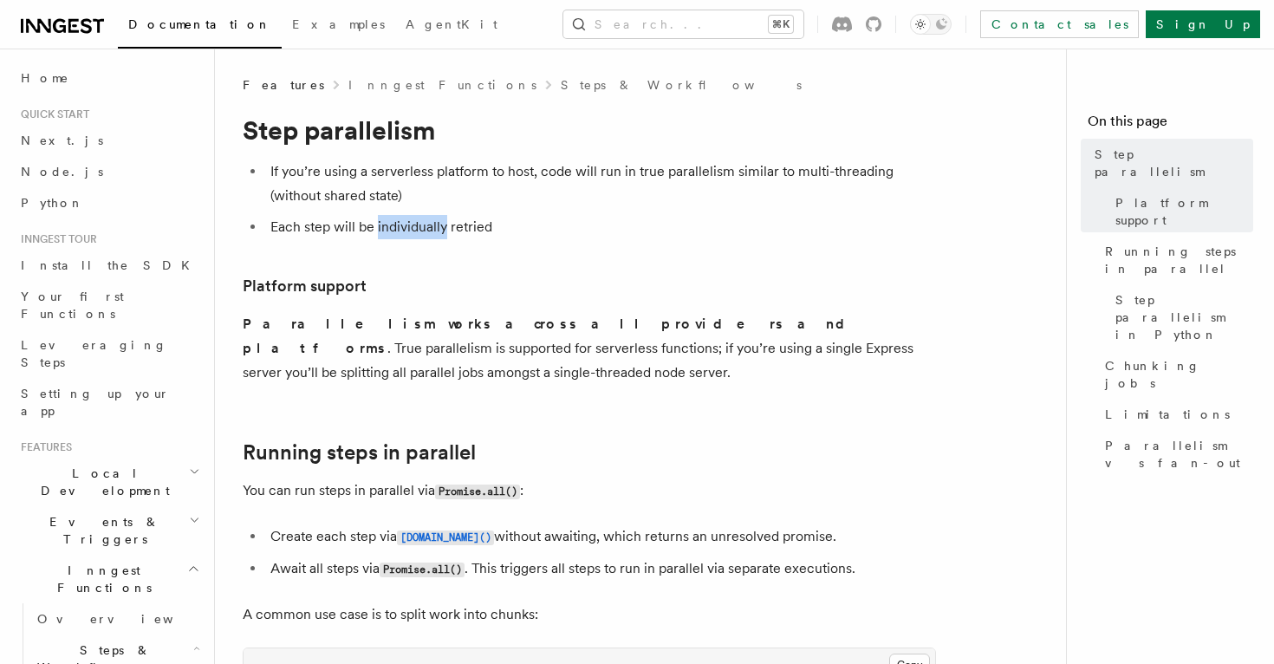
click at [419, 218] on li "Each step will be individually retried" at bounding box center [600, 227] width 671 height 24
click at [431, 216] on li "Each step will be individually retried" at bounding box center [600, 227] width 671 height 24
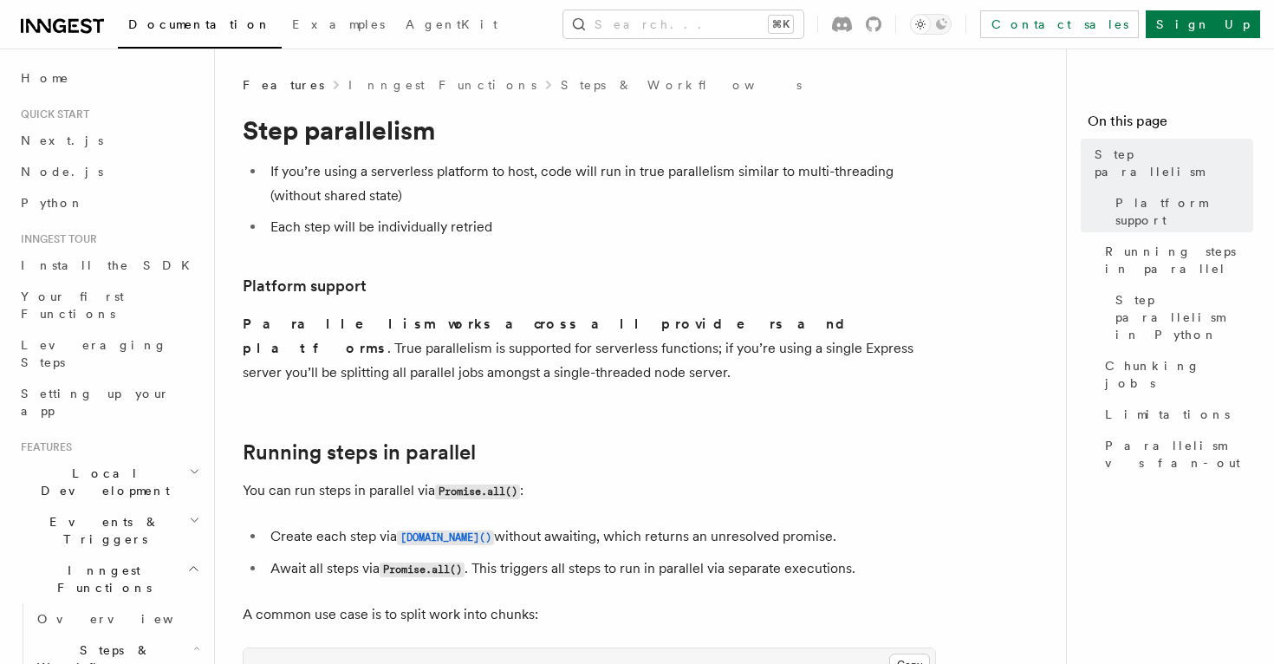
click at [444, 232] on li "Each step will be individually retried" at bounding box center [600, 227] width 671 height 24
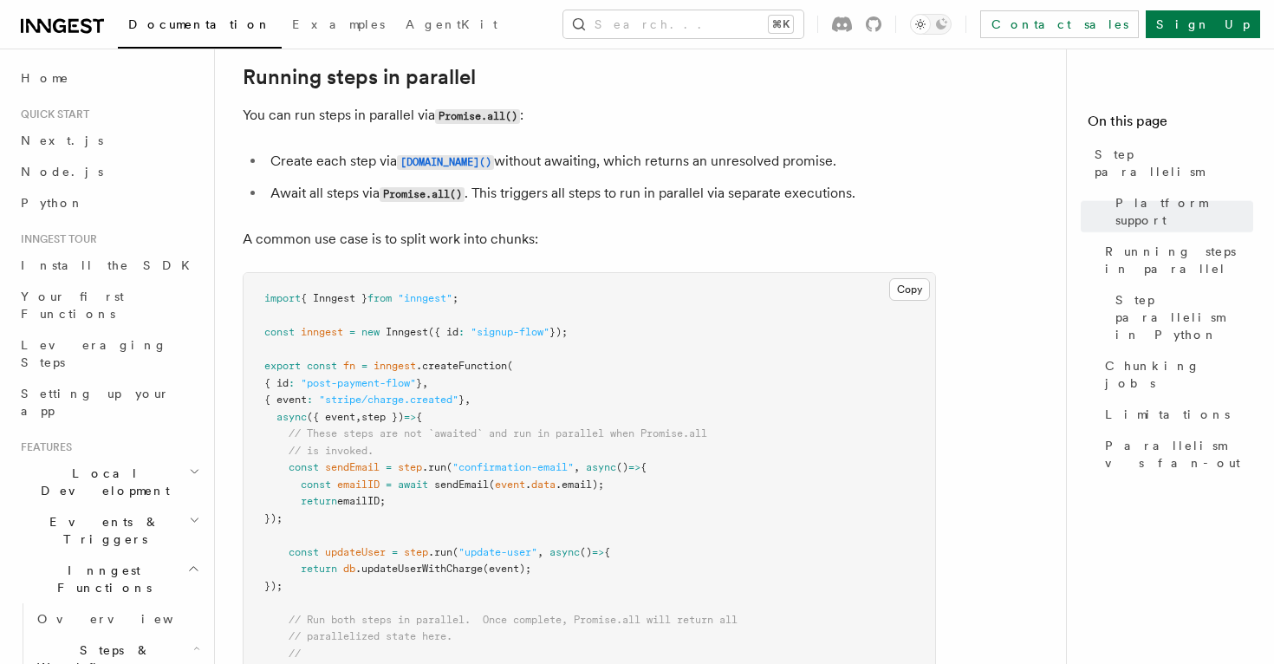
scroll to position [378, 0]
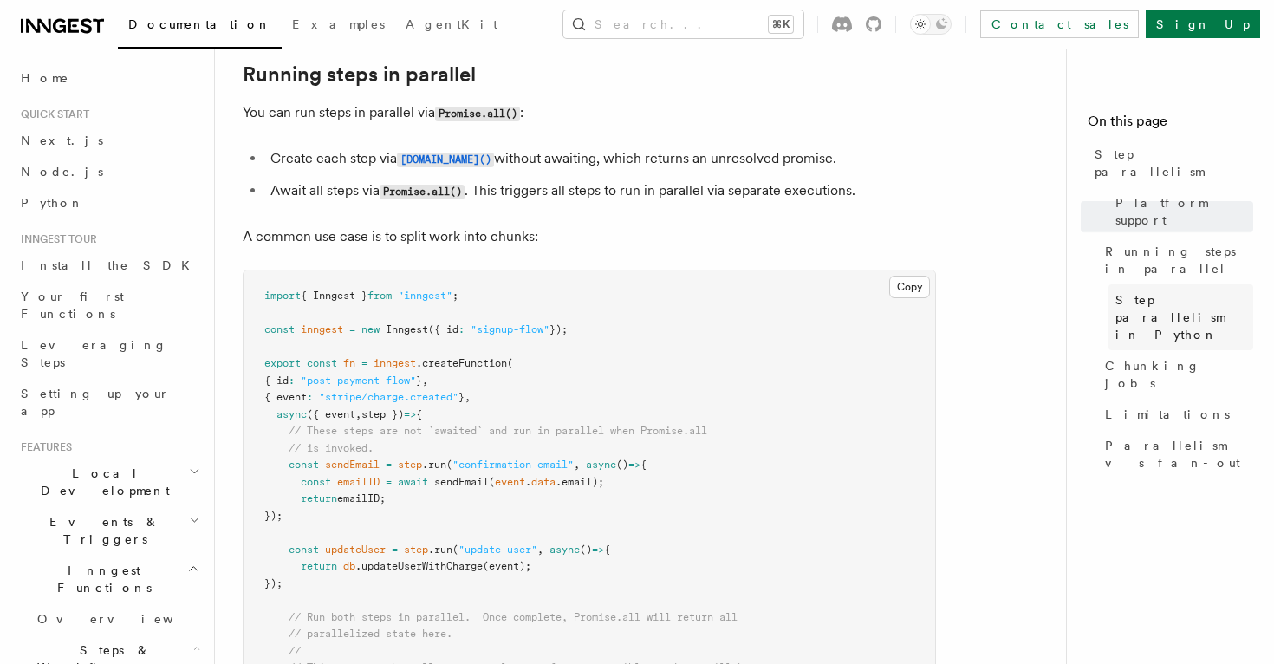
click at [1146, 284] on link "Step parallelism in Python" at bounding box center [1180, 317] width 145 height 66
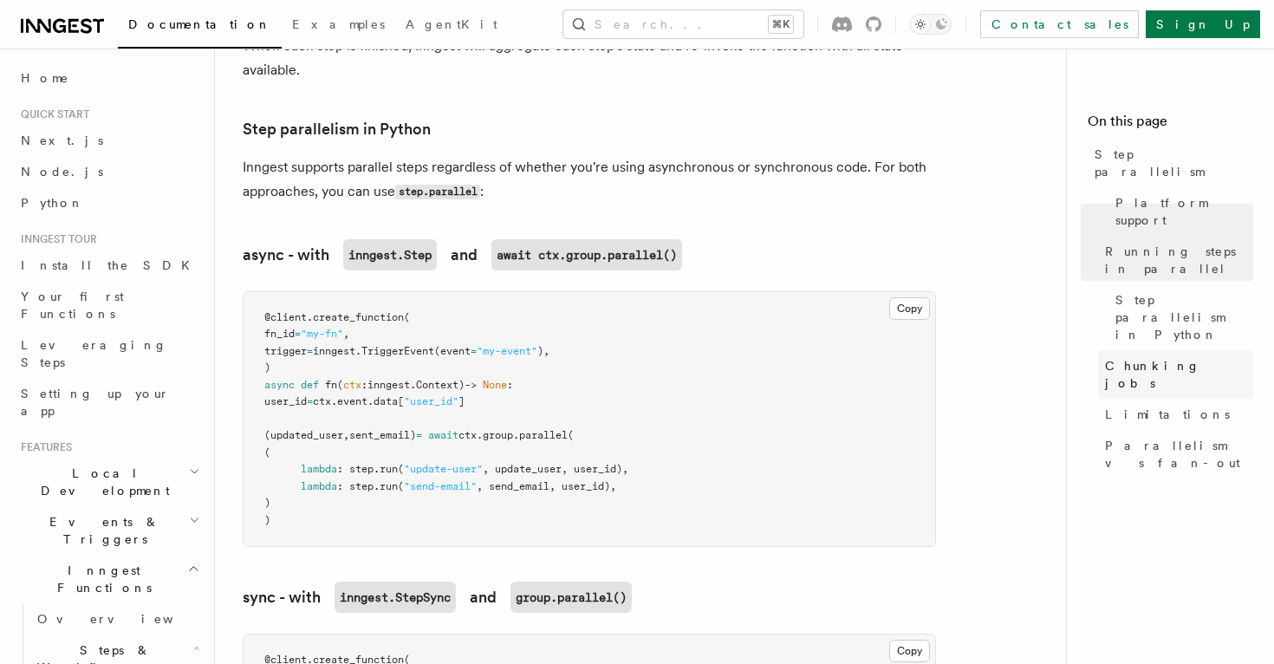
scroll to position [1171, 0]
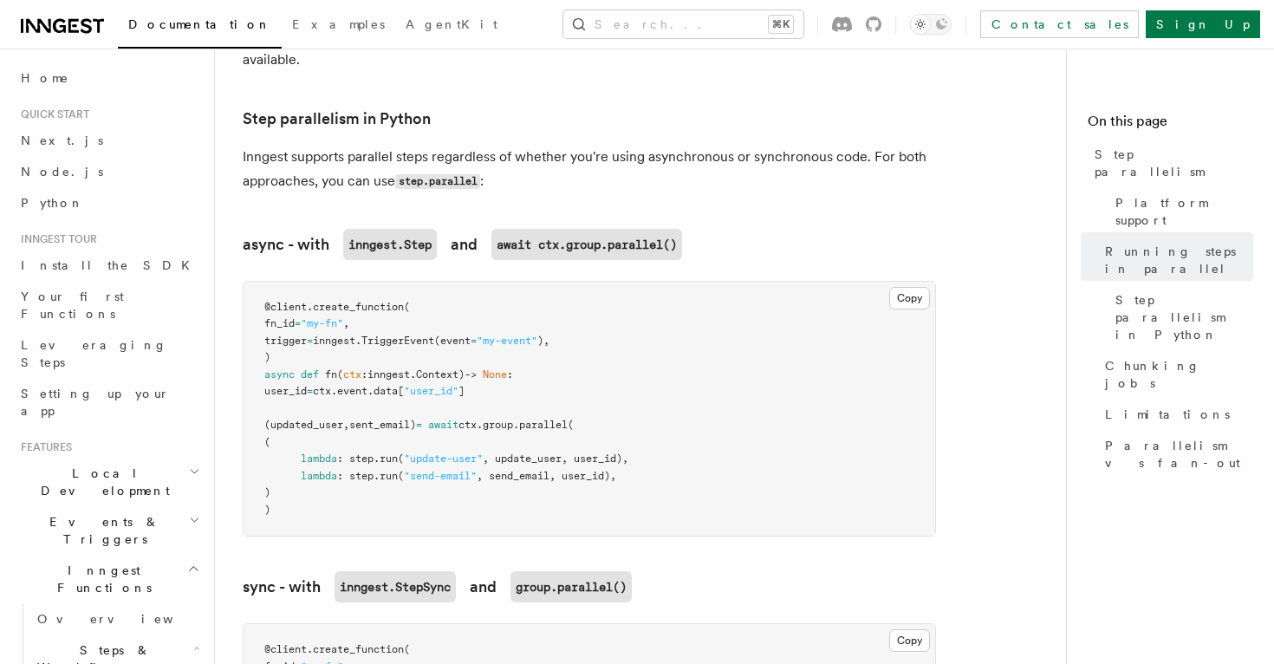
click at [337, 427] on pre "@client . create_function ( fn_id = "my-fn" , trigger = inngest. TriggerEvent (…" at bounding box center [588, 409] width 691 height 255
click at [366, 470] on span ": step." at bounding box center [358, 476] width 42 height 12
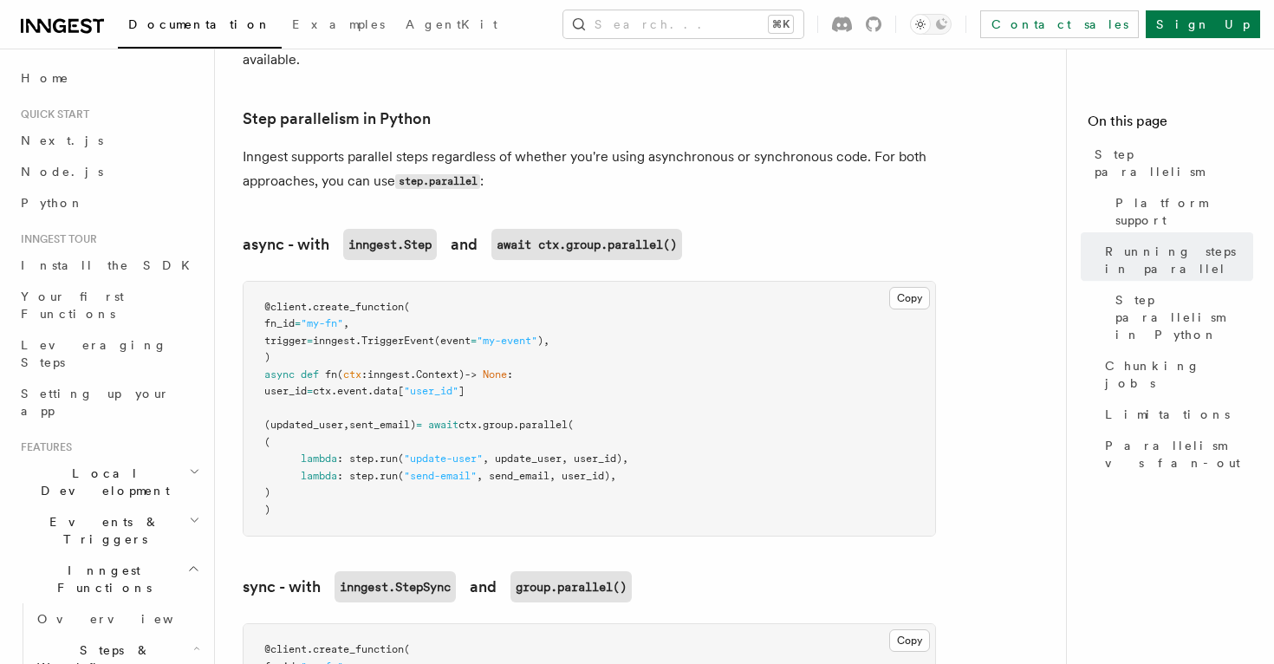
click at [325, 418] on span "(updated_user" at bounding box center [303, 424] width 79 height 12
click at [396, 418] on span "sent_email)" at bounding box center [382, 424] width 67 height 12
click at [321, 418] on span "(updated_user" at bounding box center [303, 424] width 79 height 12
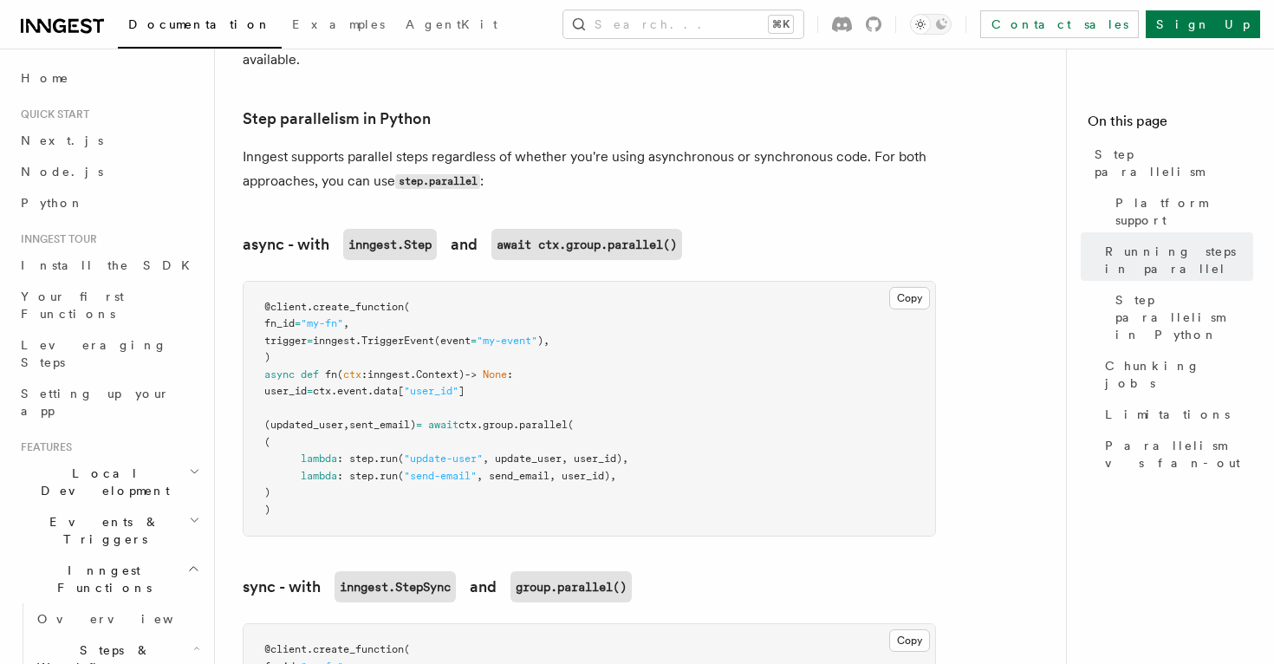
click at [321, 418] on span "(updated_user" at bounding box center [303, 424] width 79 height 12
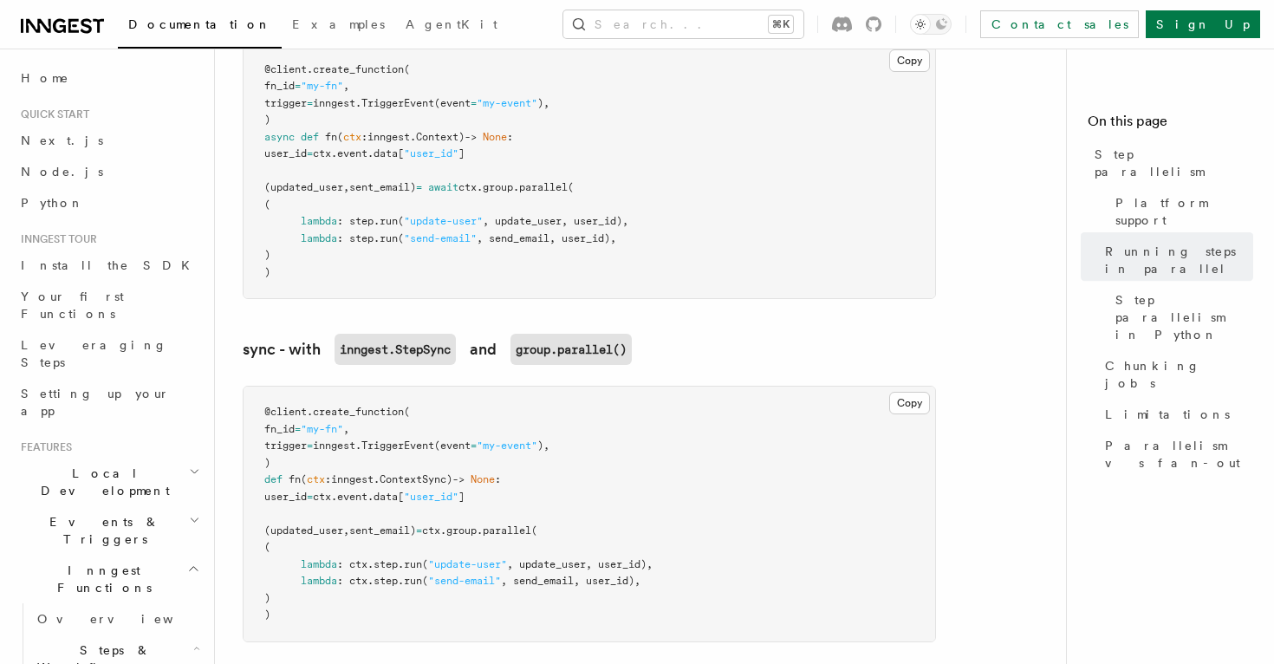
scroll to position [1415, 0]
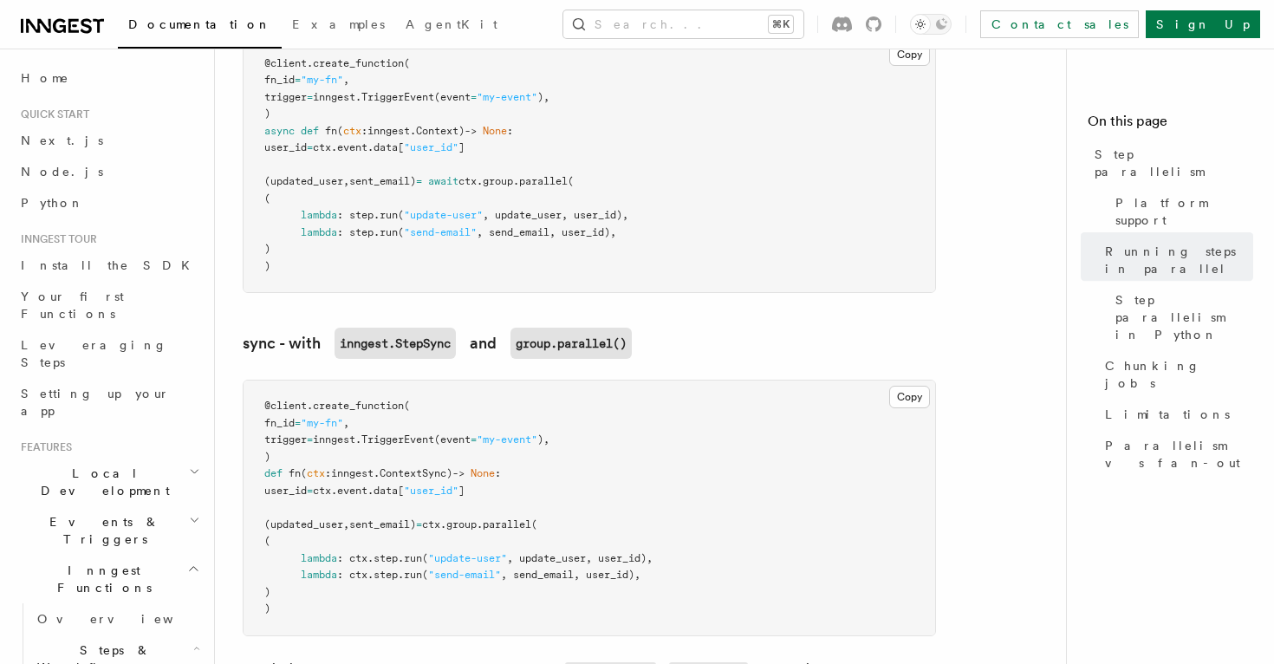
click at [331, 484] on span "ctx" at bounding box center [322, 490] width 18 height 12
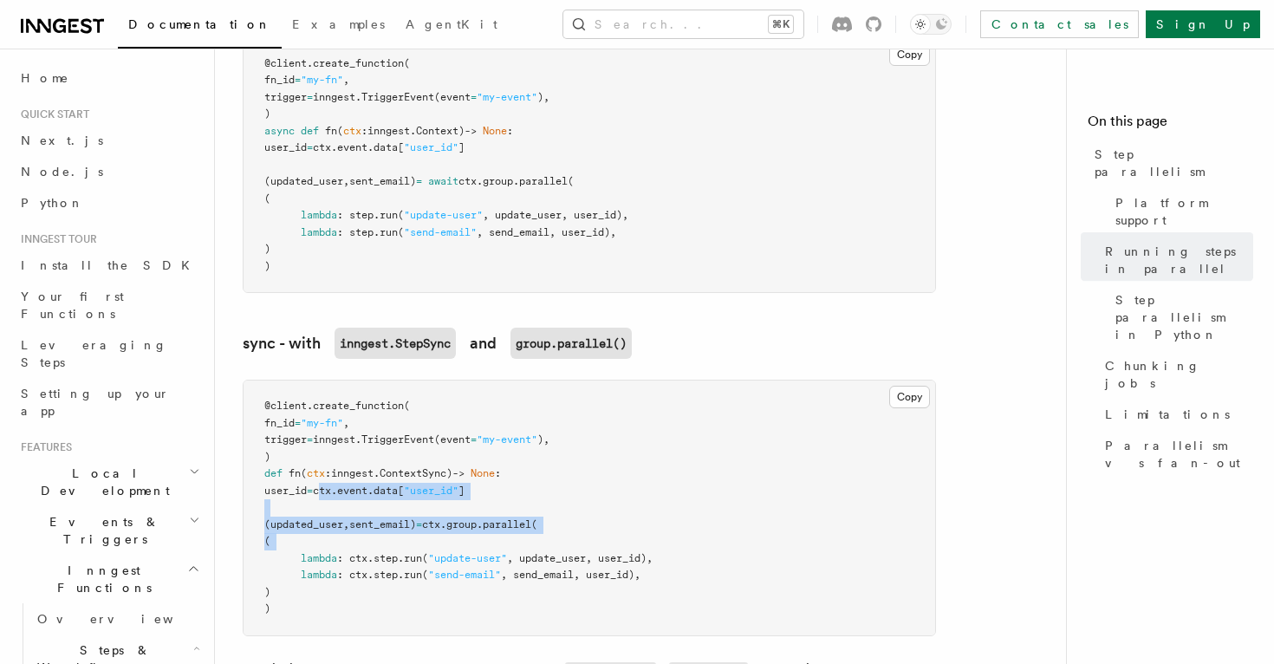
drag, startPoint x: 353, startPoint y: 470, endPoint x: 428, endPoint y: 535, distance: 98.9
click at [427, 532] on code "@client . create_function ( fn_id = "my-fn" , trigger = inngest. TriggerEvent (…" at bounding box center [458, 506] width 388 height 215
click at [428, 552] on span "(" at bounding box center [425, 558] width 6 height 12
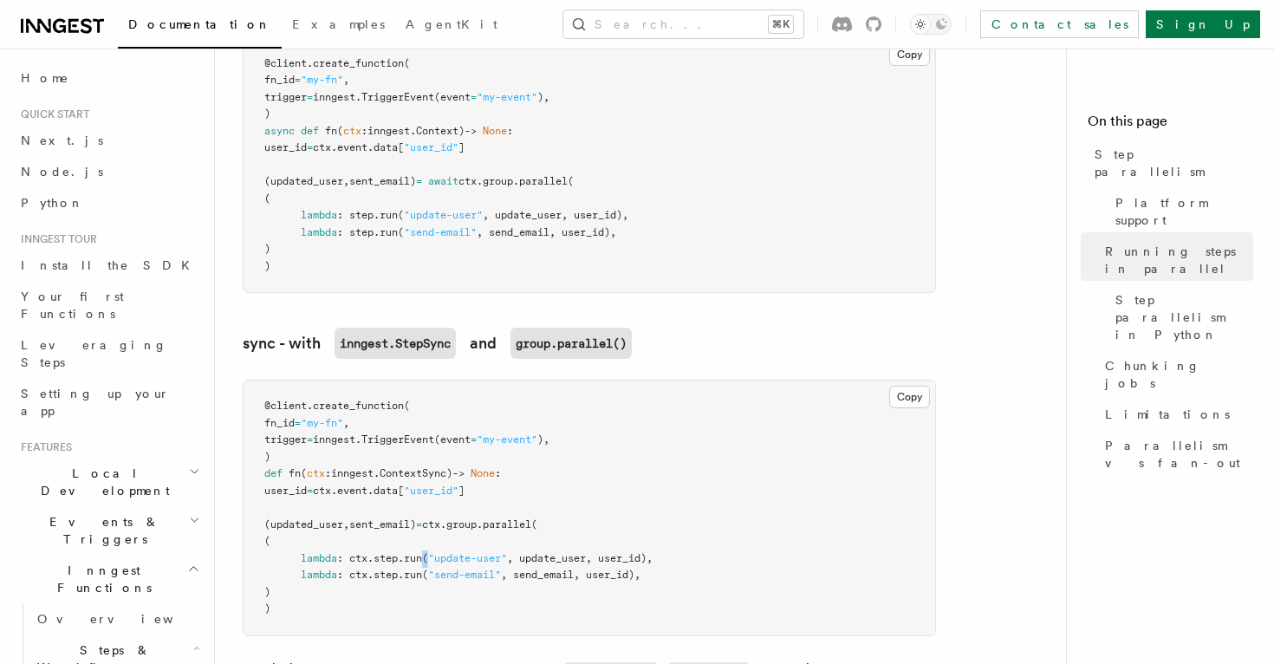
click at [428, 552] on span "(" at bounding box center [425, 558] width 6 height 12
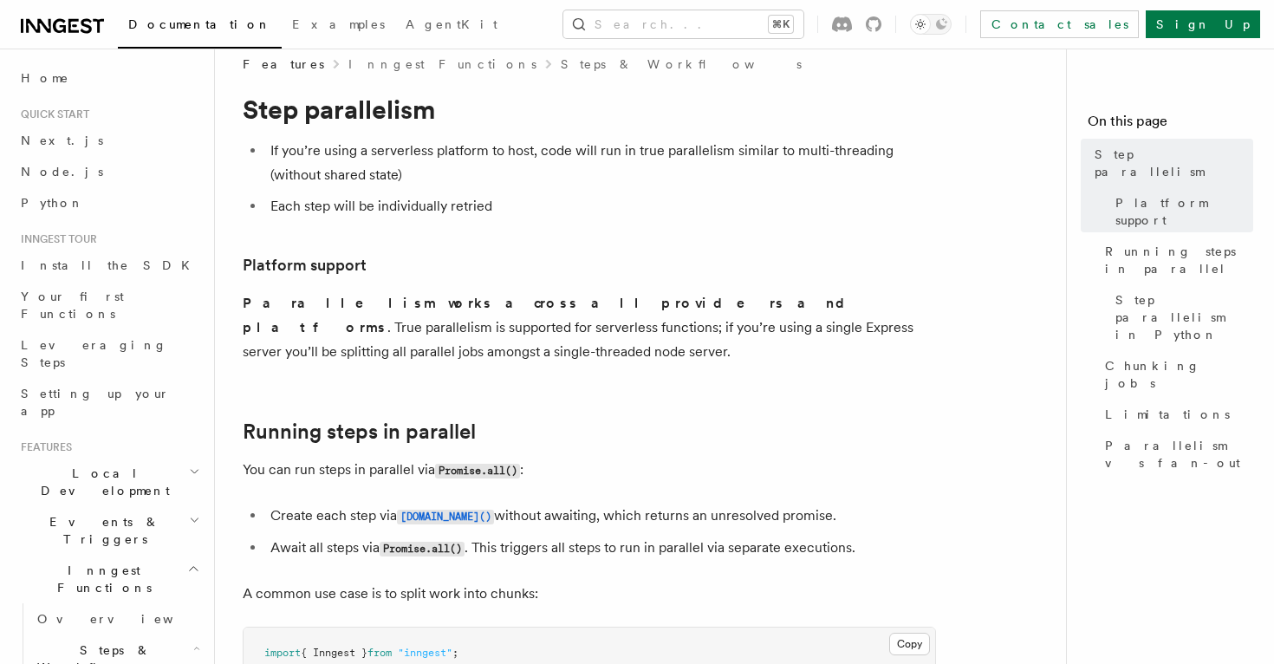
scroll to position [24, 0]
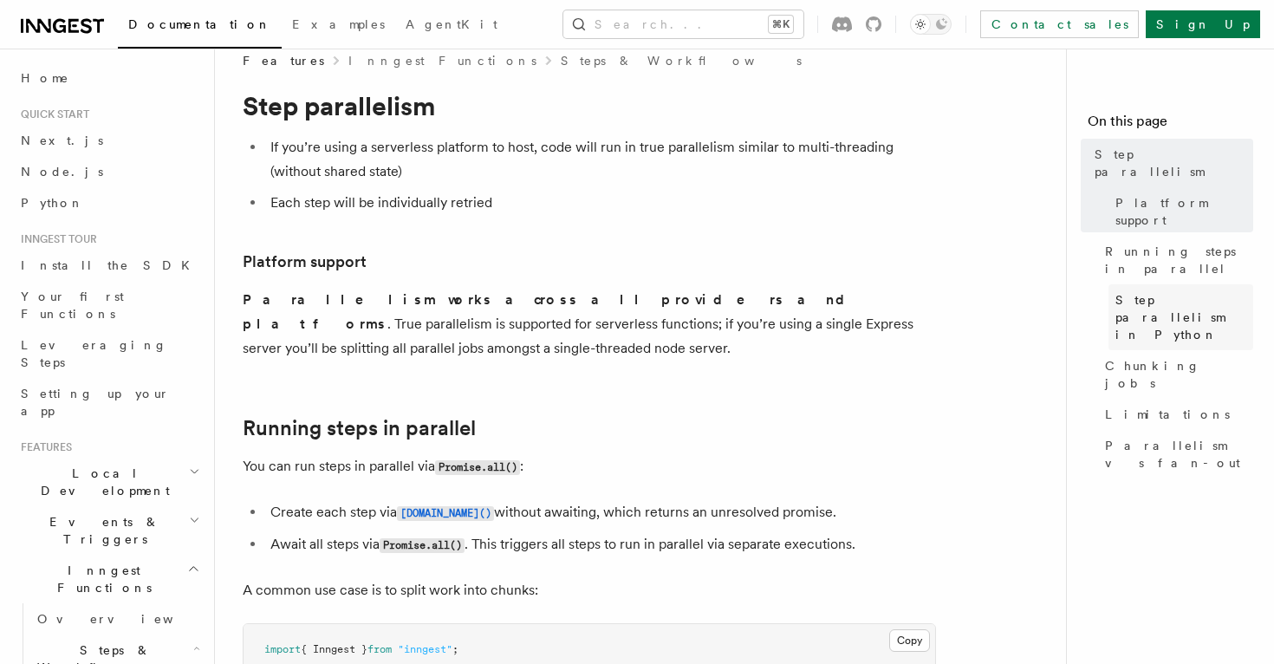
click at [1150, 291] on span "Step parallelism in Python" at bounding box center [1184, 317] width 138 height 52
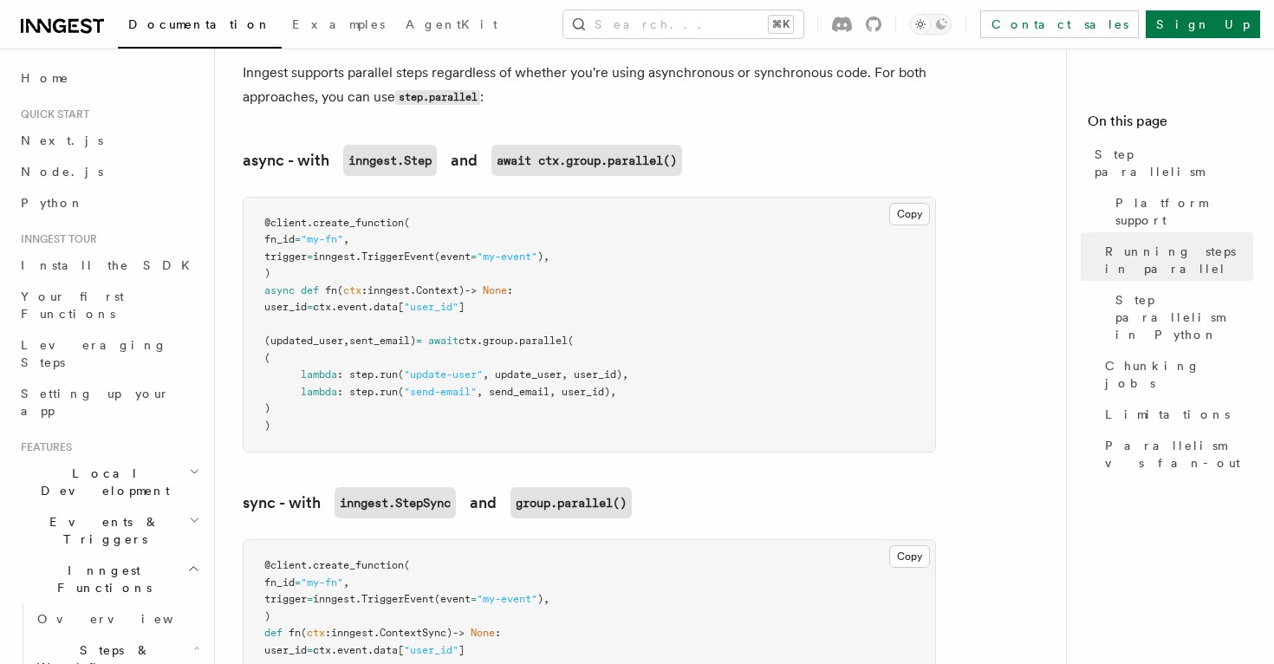
scroll to position [1278, 0]
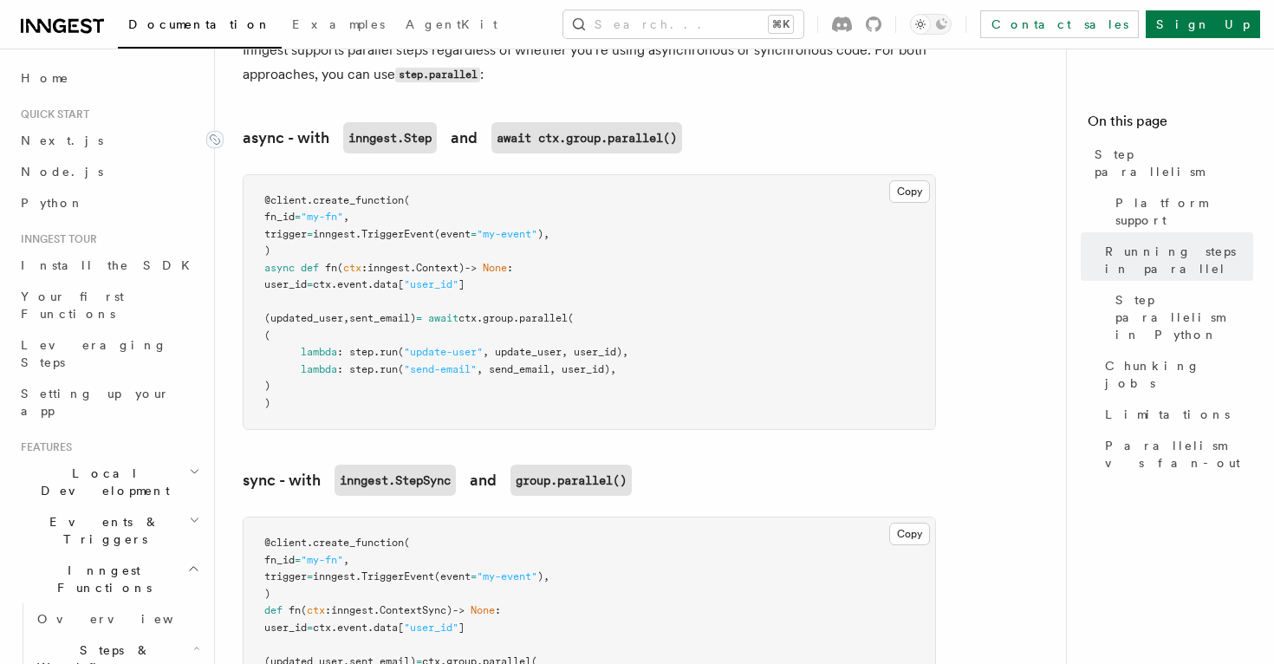
click at [370, 122] on code "inngest.Step" at bounding box center [390, 137] width 94 height 31
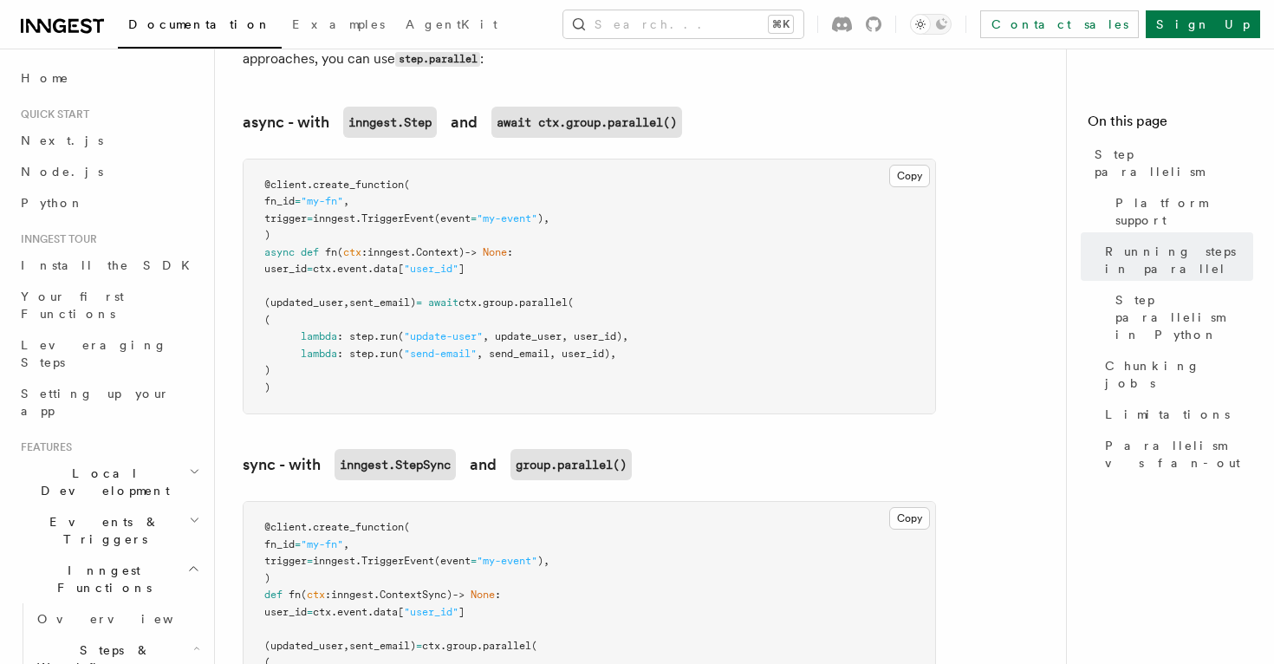
drag, startPoint x: 370, startPoint y: 117, endPoint x: 417, endPoint y: 117, distance: 46.8
click at [419, 449] on code "inngest.StepSync" at bounding box center [394, 464] width 121 height 31
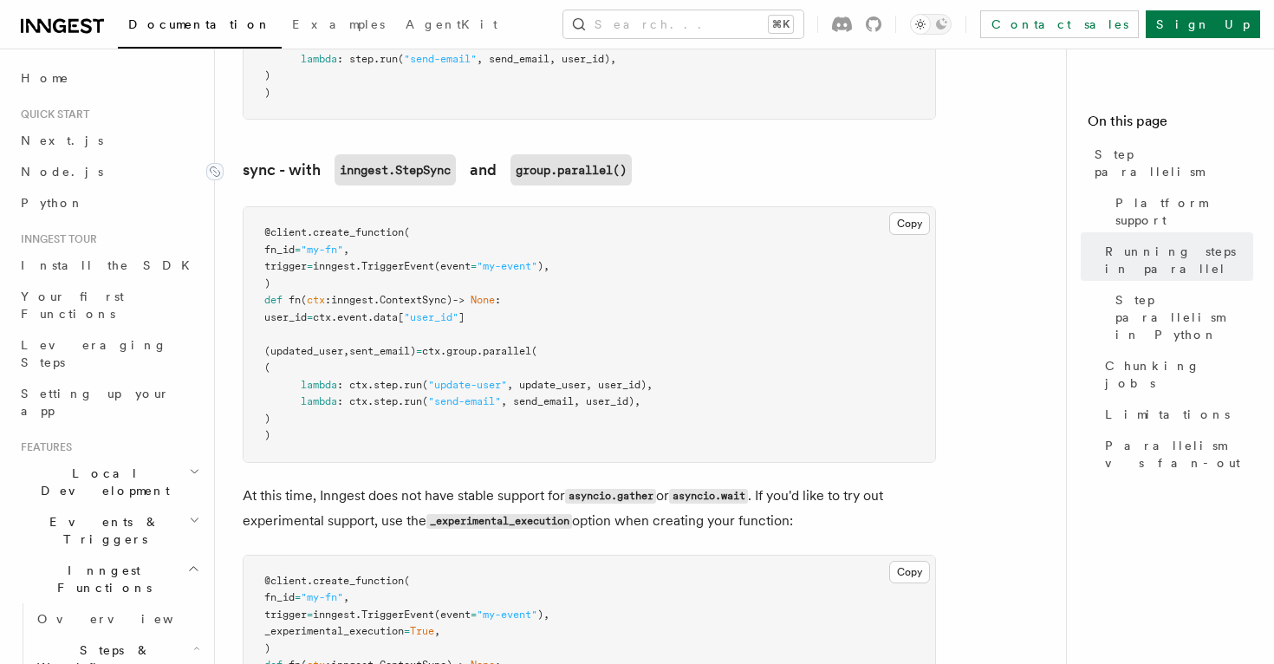
scroll to position [1637, 0]
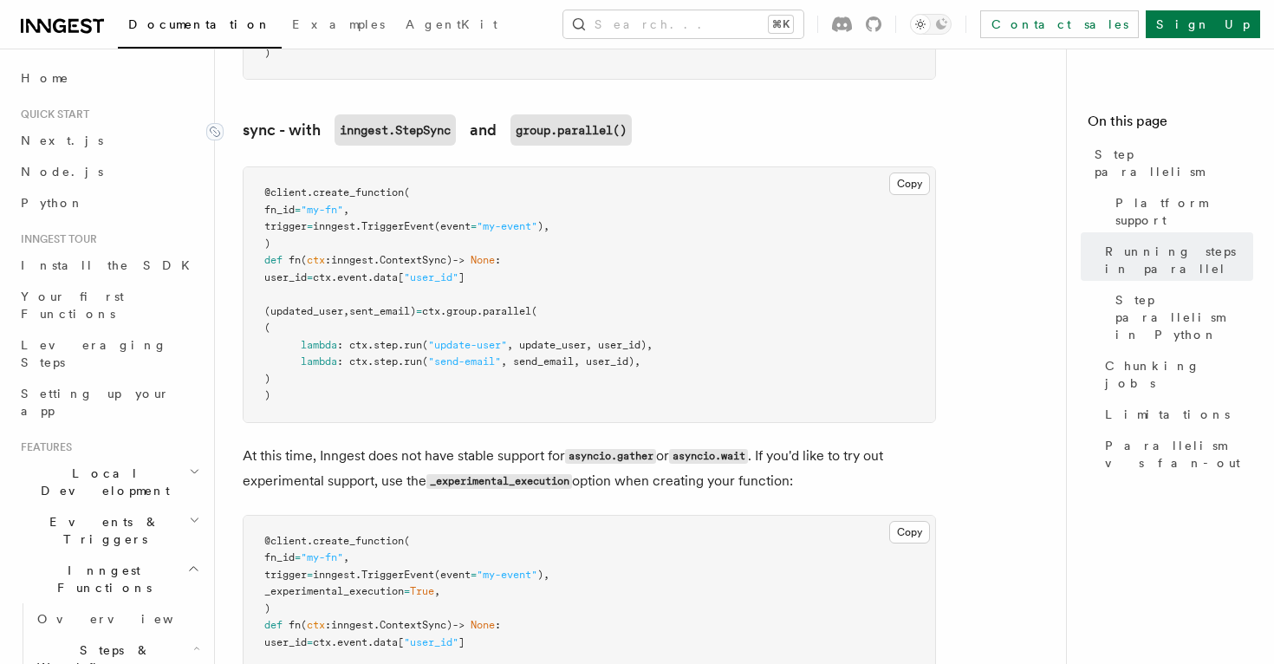
click at [419, 438] on article "Features Inngest Functions Steps & Workflows Step parallelism If you’re using a…" at bounding box center [647, 379] width 809 height 3863
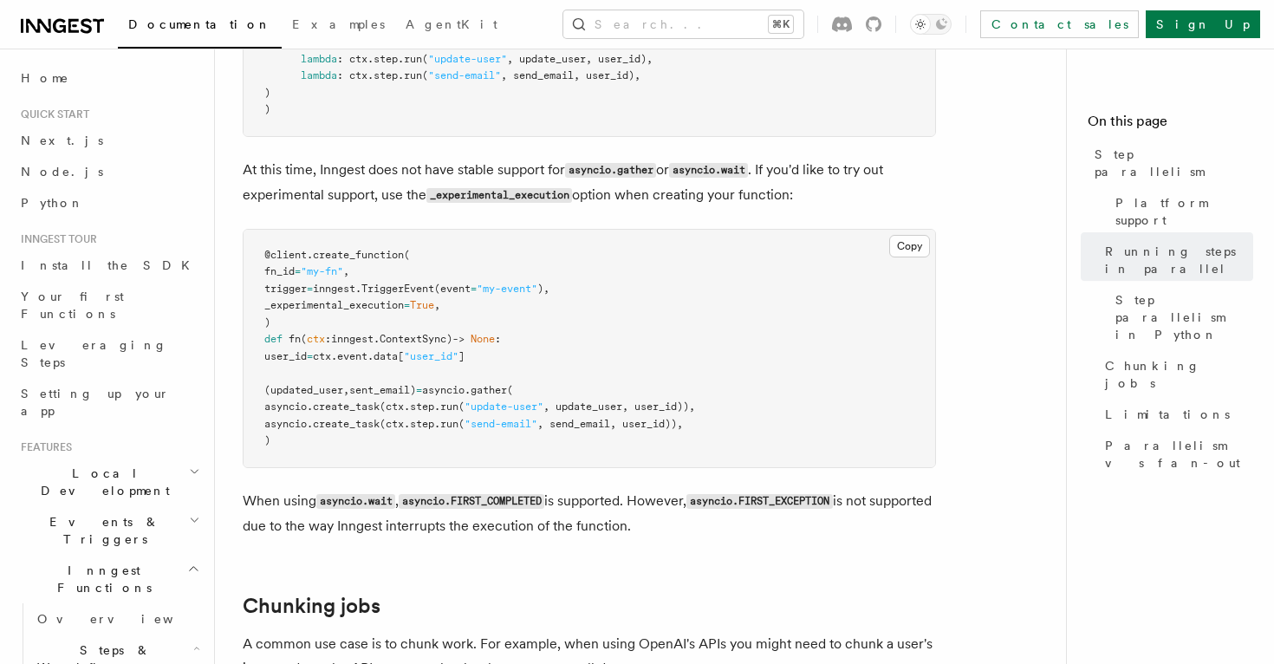
scroll to position [1928, 0]
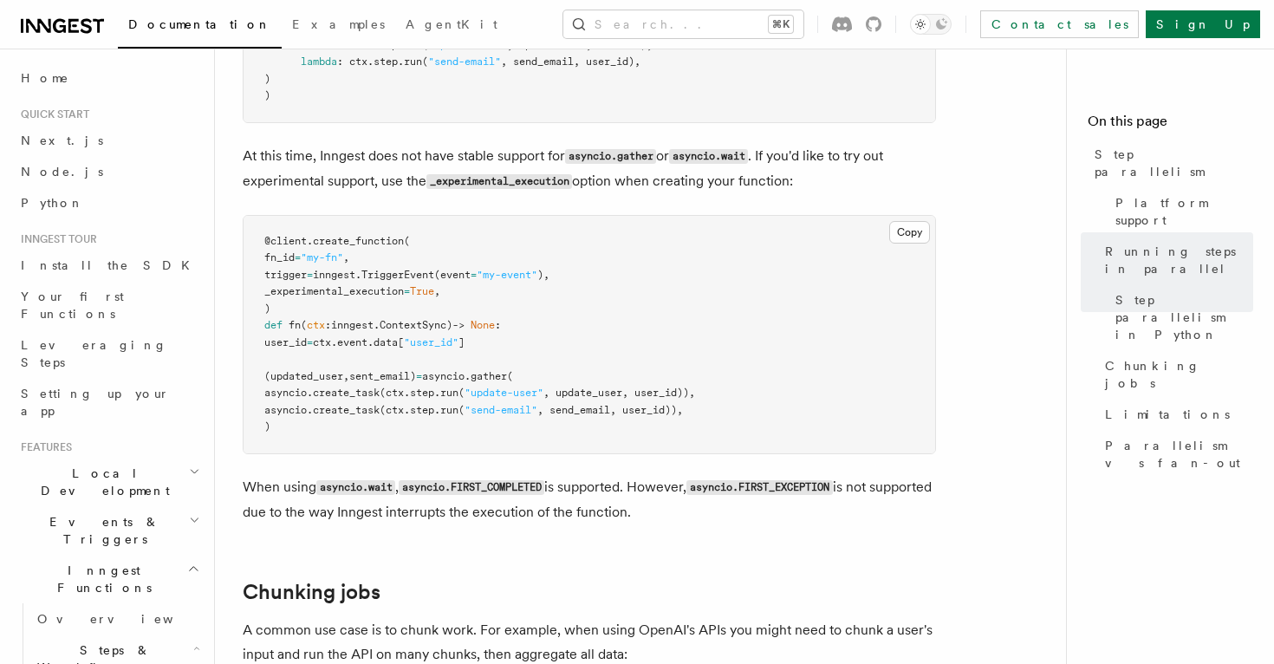
click at [308, 144] on p "At this time, Inngest does not have stable support for asyncio.gather or asynci…" at bounding box center [589, 169] width 693 height 50
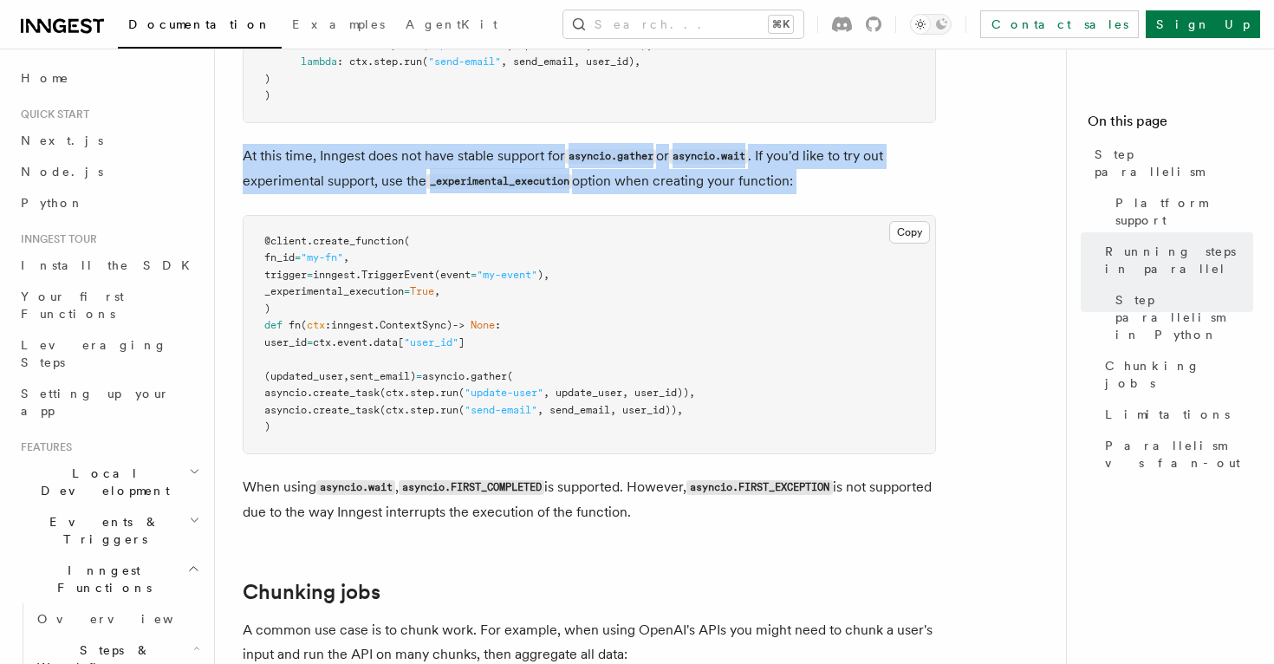
drag, startPoint x: 308, startPoint y: 139, endPoint x: 308, endPoint y: 164, distance: 25.1
click at [308, 160] on p "At this time, Inngest does not have stable support for asyncio.gather or asynci…" at bounding box center [589, 169] width 693 height 50
click at [308, 169] on p "At this time, Inngest does not have stable support for asyncio.gather or asynci…" at bounding box center [589, 169] width 693 height 50
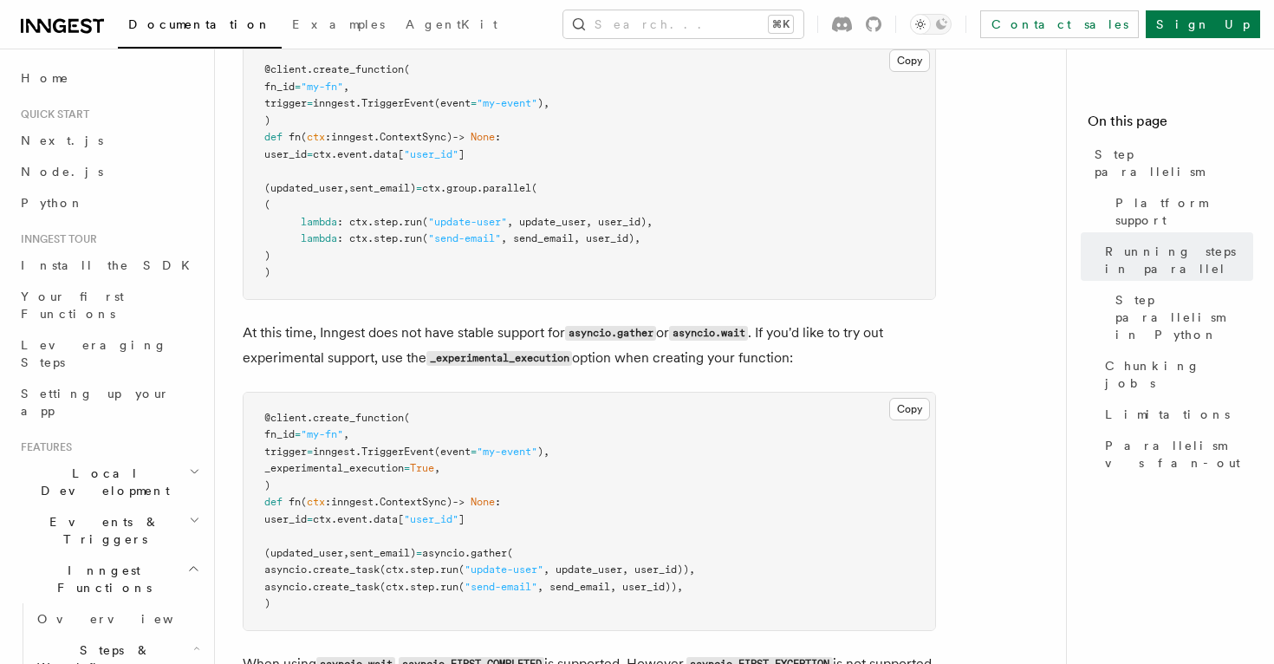
scroll to position [1688, 0]
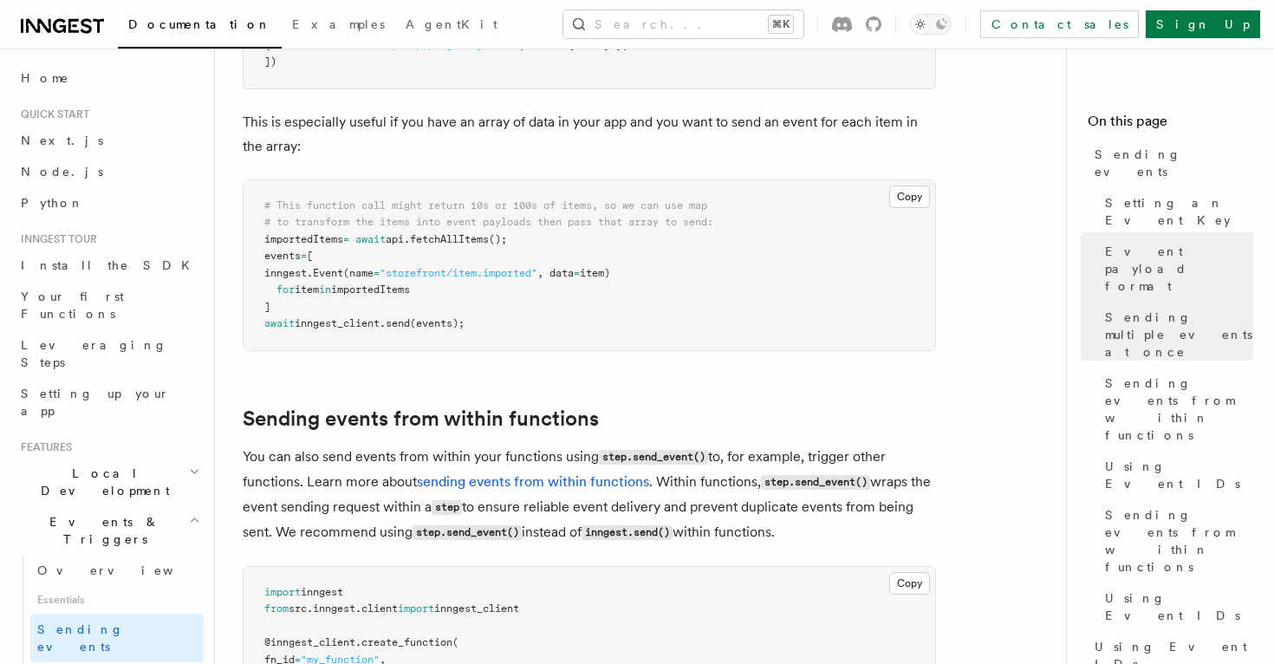
scroll to position [2300, 0]
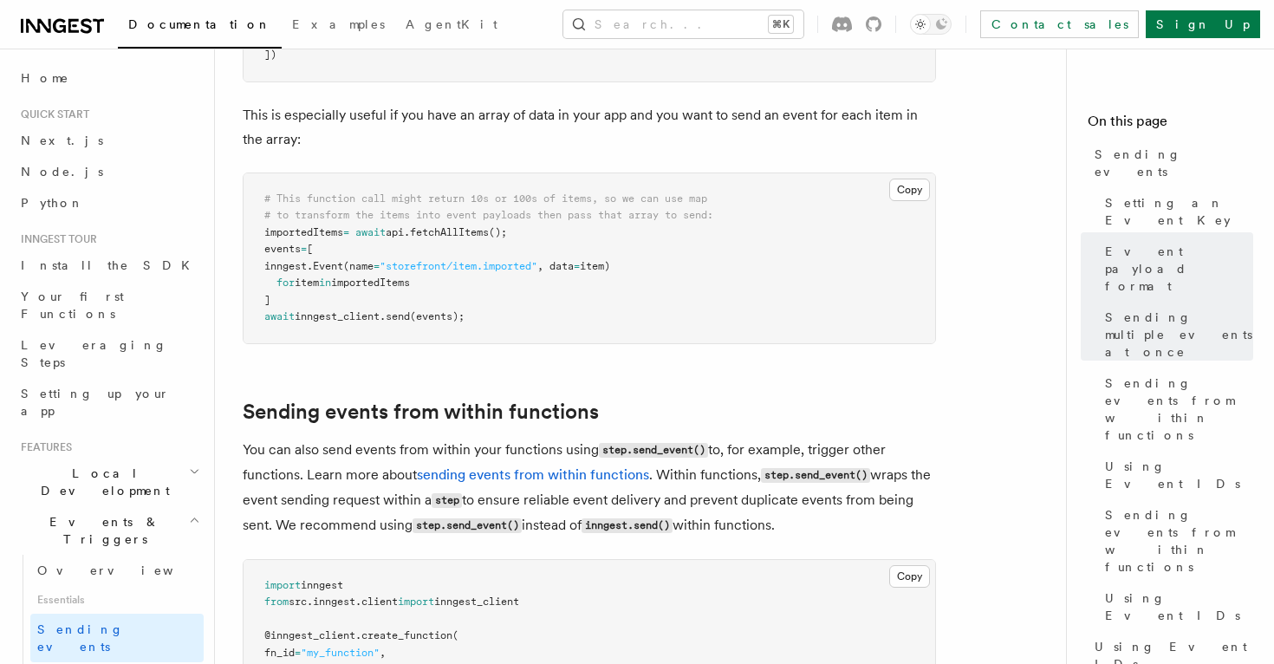
click at [363, 226] on pre "# This function call might return 10s or 100s of items, so we can use map # to …" at bounding box center [588, 258] width 691 height 170
click at [385, 276] on span "importedItems" at bounding box center [370, 282] width 79 height 12
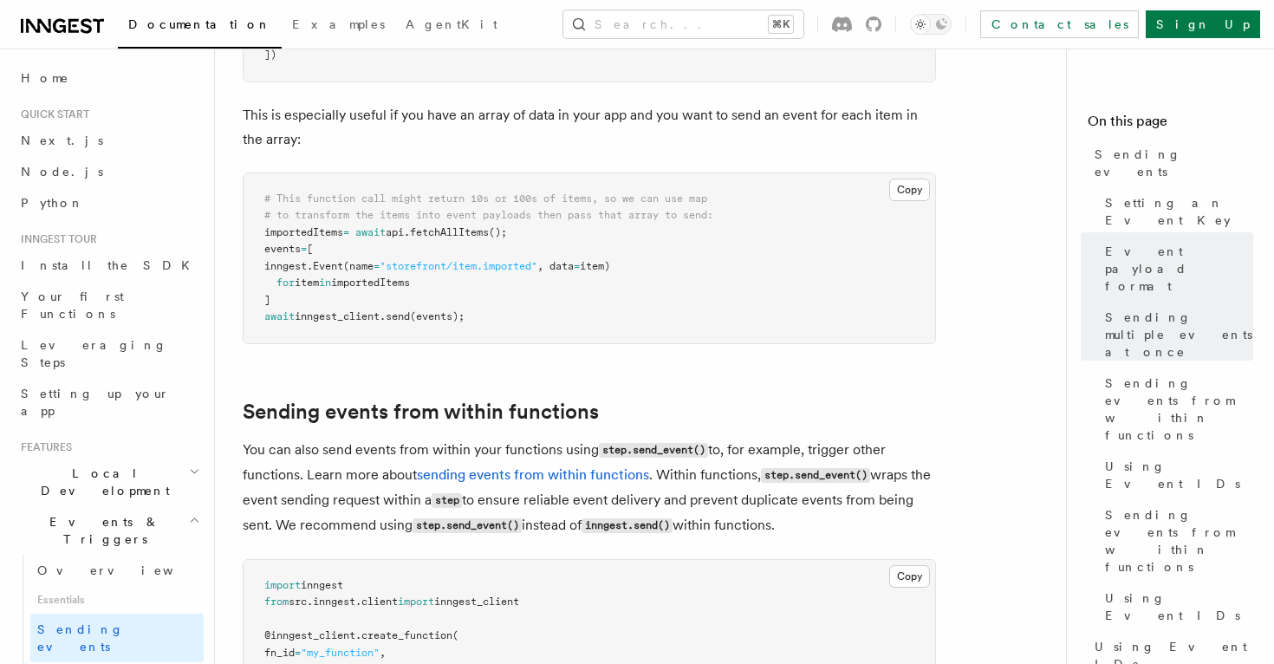
click at [385, 276] on span "importedItems" at bounding box center [370, 282] width 79 height 12
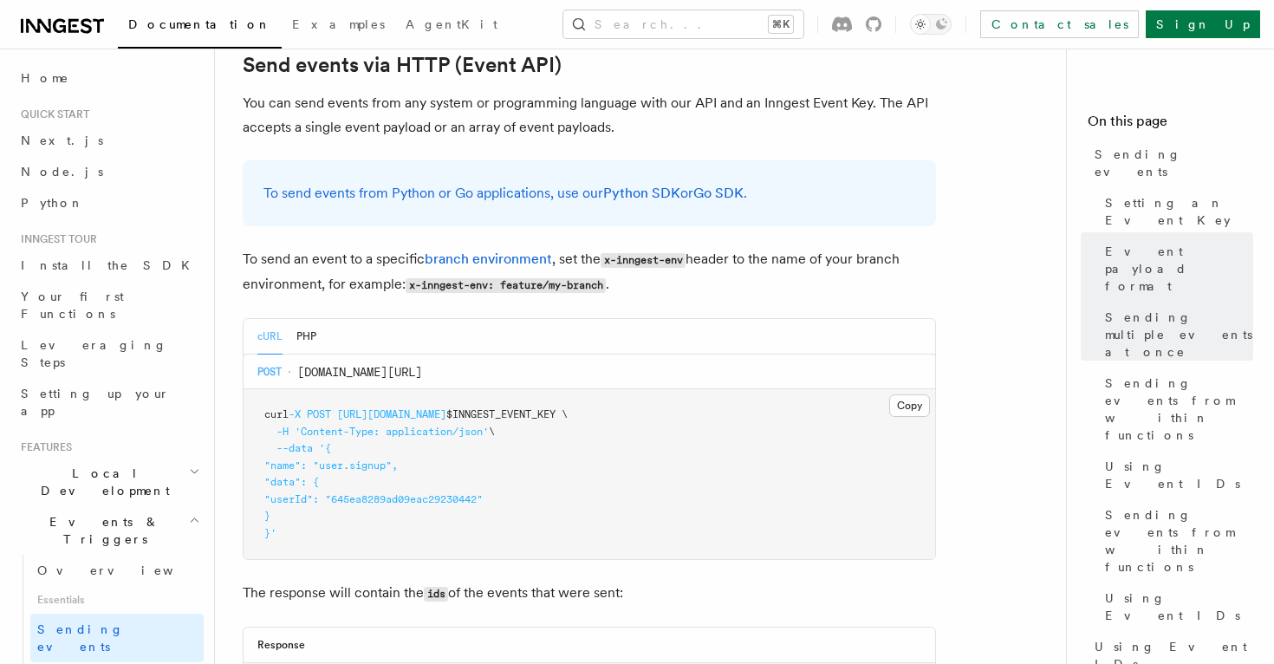
scroll to position [3484, 0]
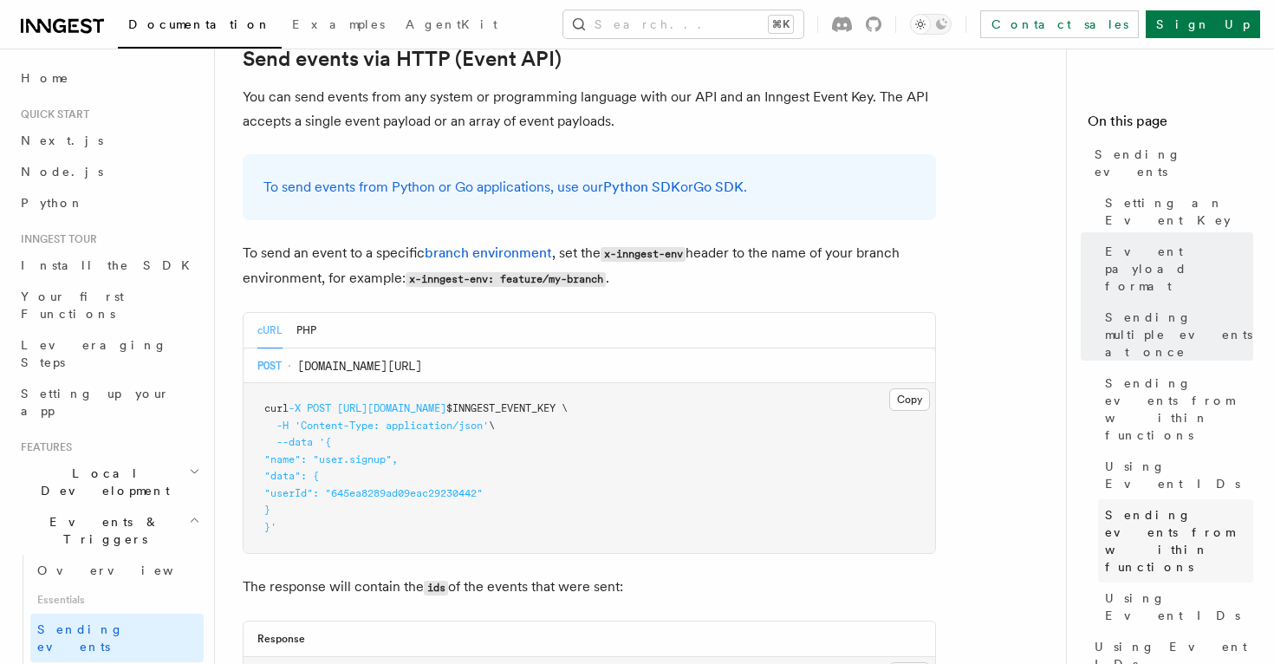
click at [1106, 506] on span "Sending events from within functions" at bounding box center [1179, 540] width 148 height 69
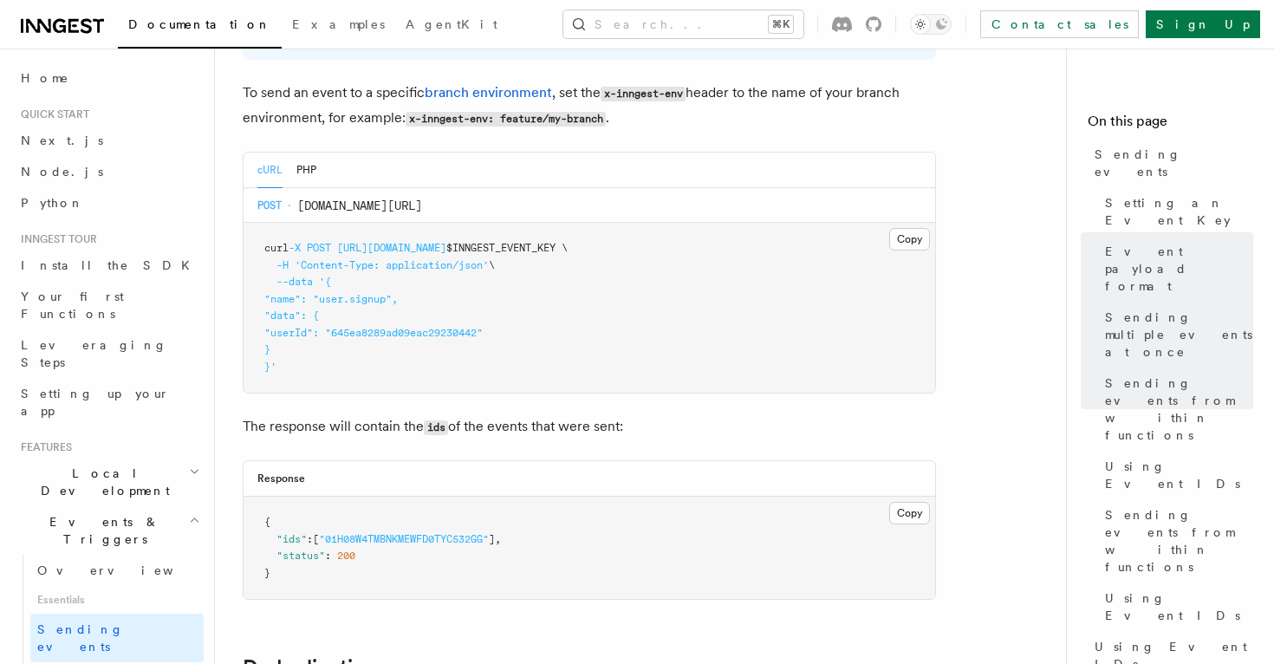
scroll to position [3506, 0]
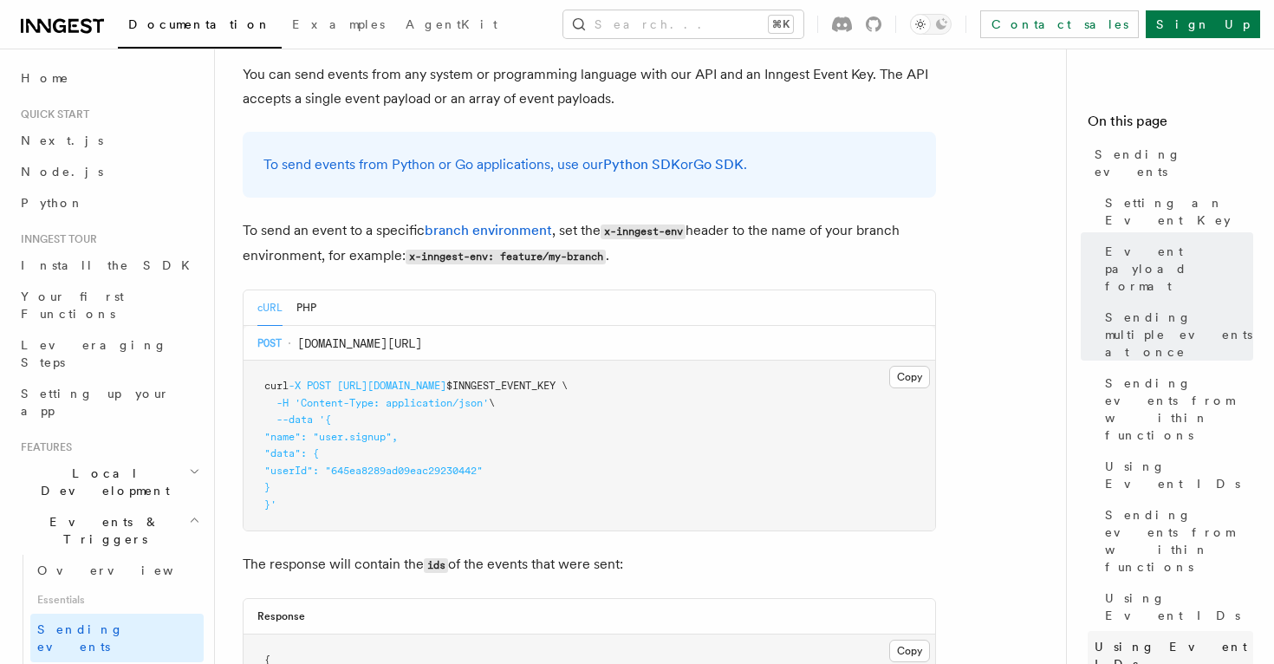
click at [1138, 638] on span "Using Event IDs" at bounding box center [1173, 655] width 159 height 35
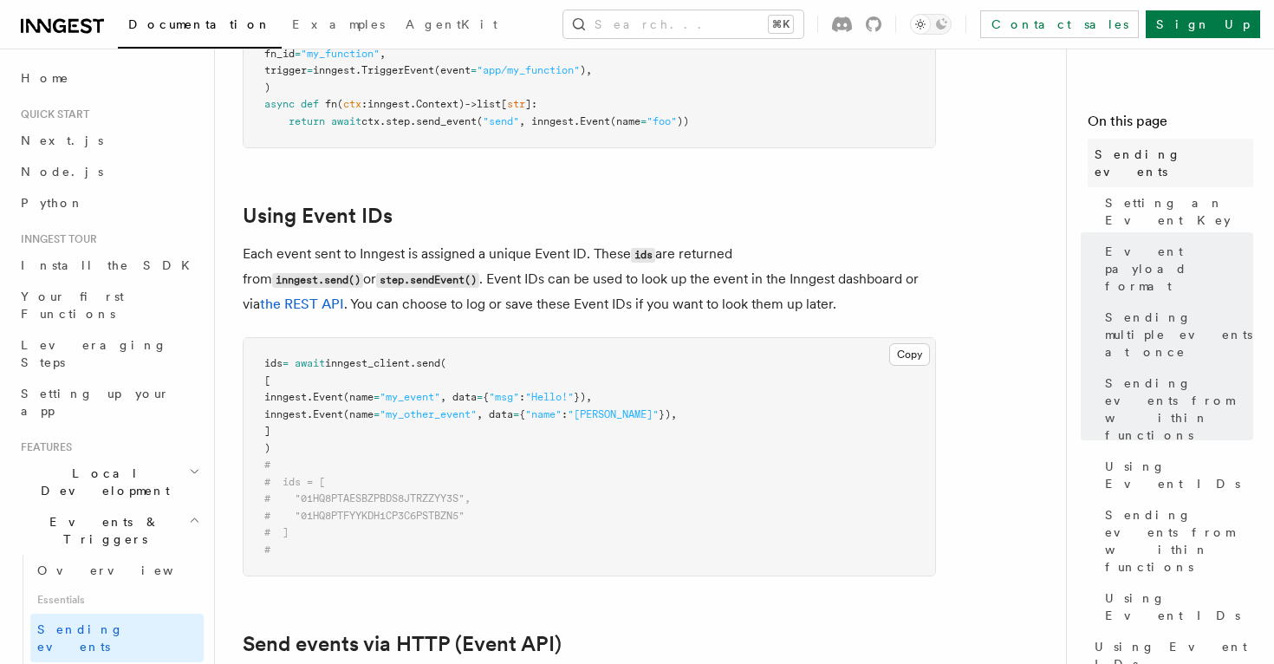
click at [1183, 158] on link "Sending events" at bounding box center [1169, 163] width 165 height 49
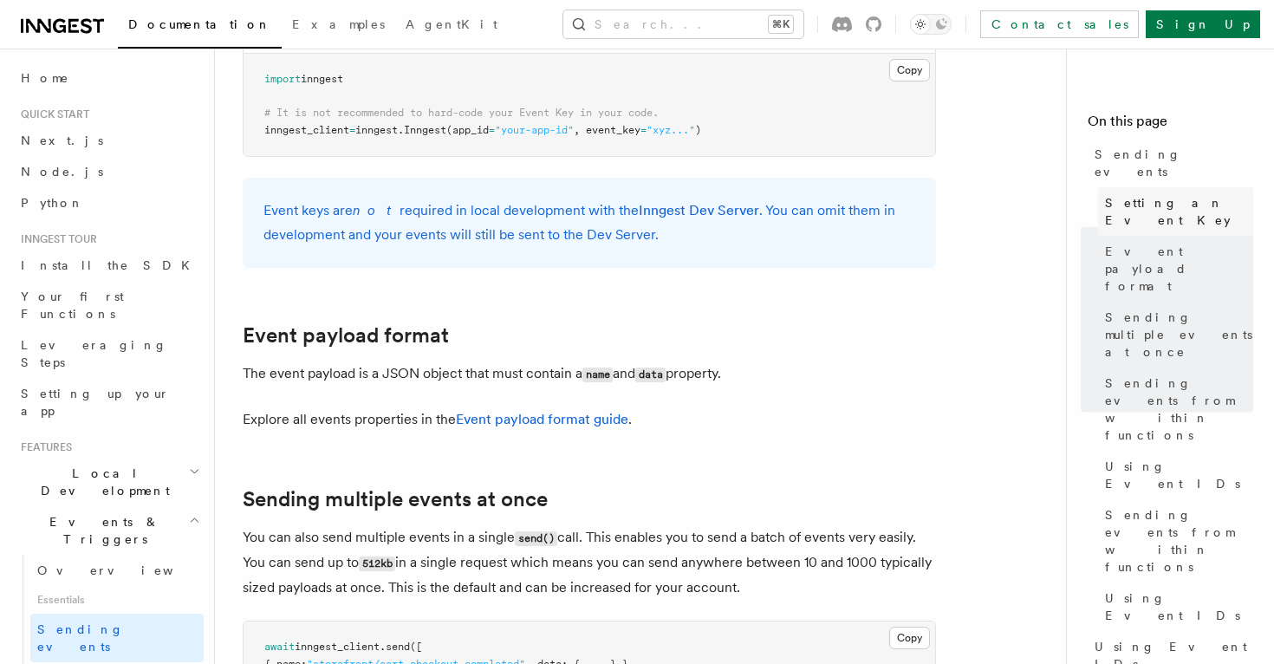
click at [1180, 194] on span "Setting an Event Key" at bounding box center [1179, 211] width 148 height 35
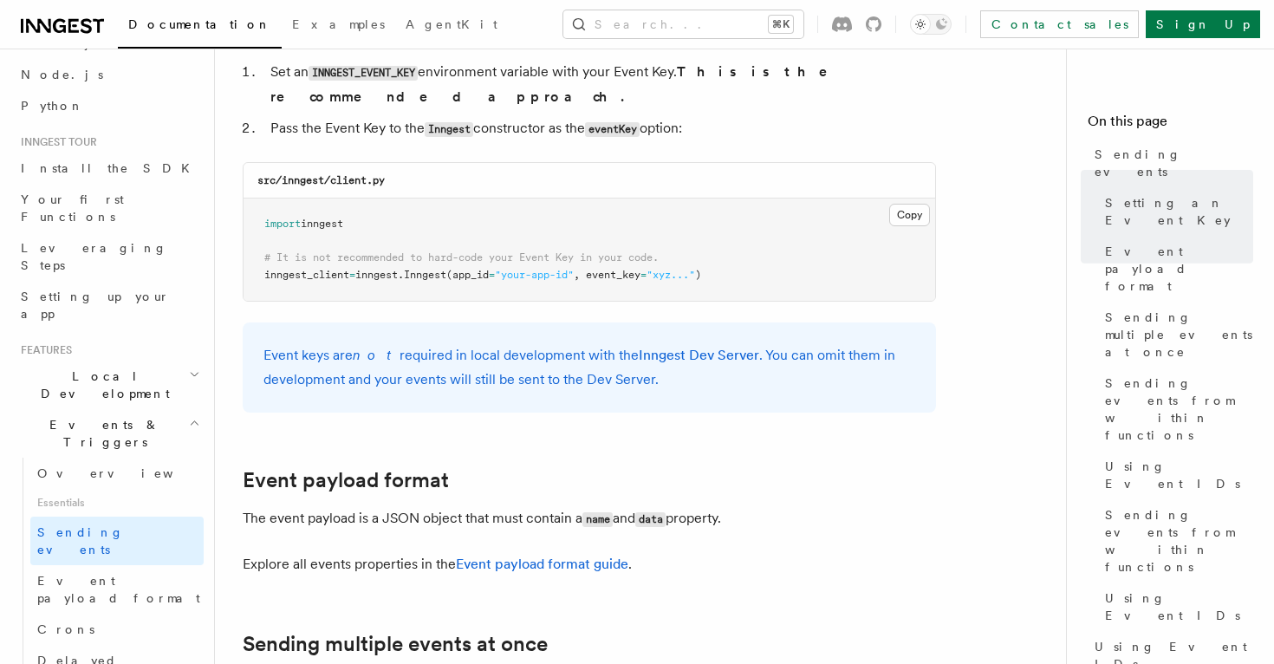
scroll to position [1536, 0]
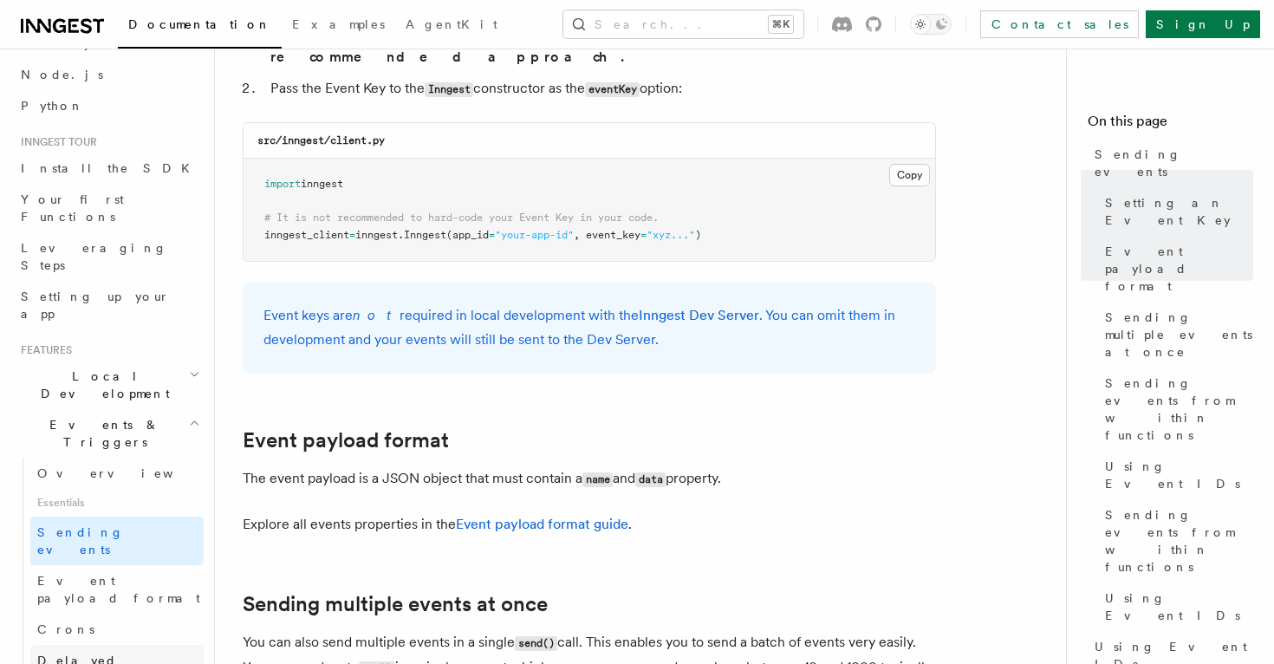
click at [91, 652] on span "Delayed functions" at bounding box center [120, 669] width 166 height 35
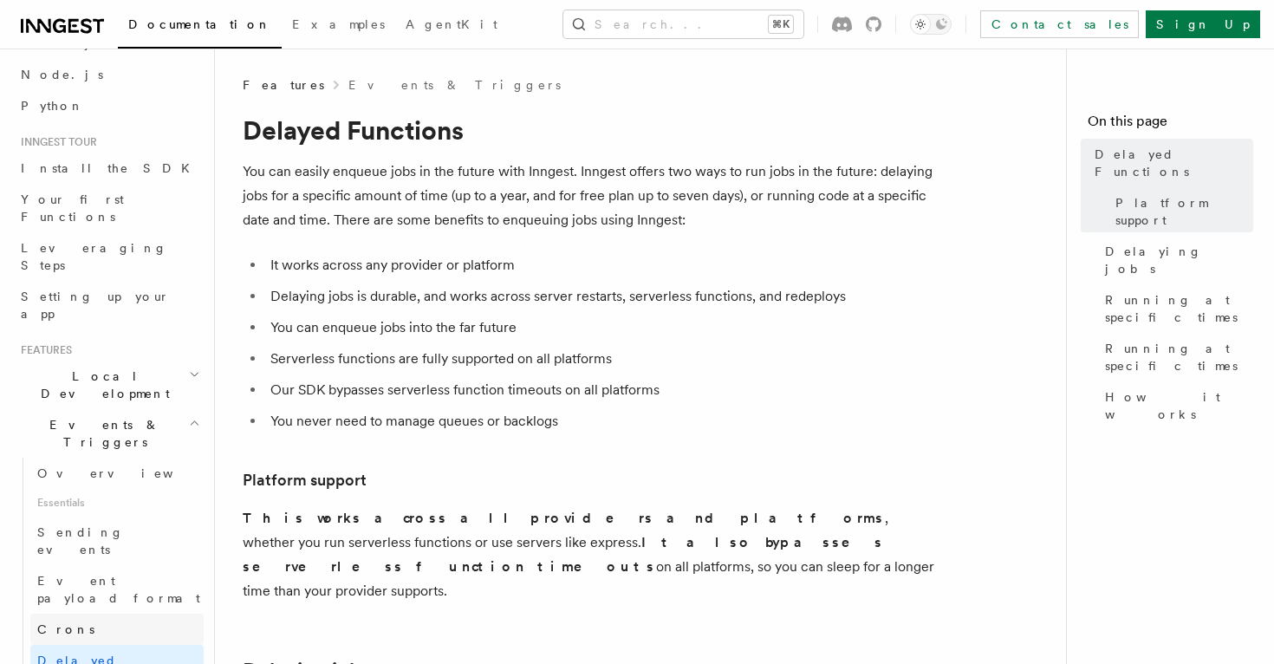
click at [94, 613] on link "Crons" at bounding box center [116, 628] width 173 height 31
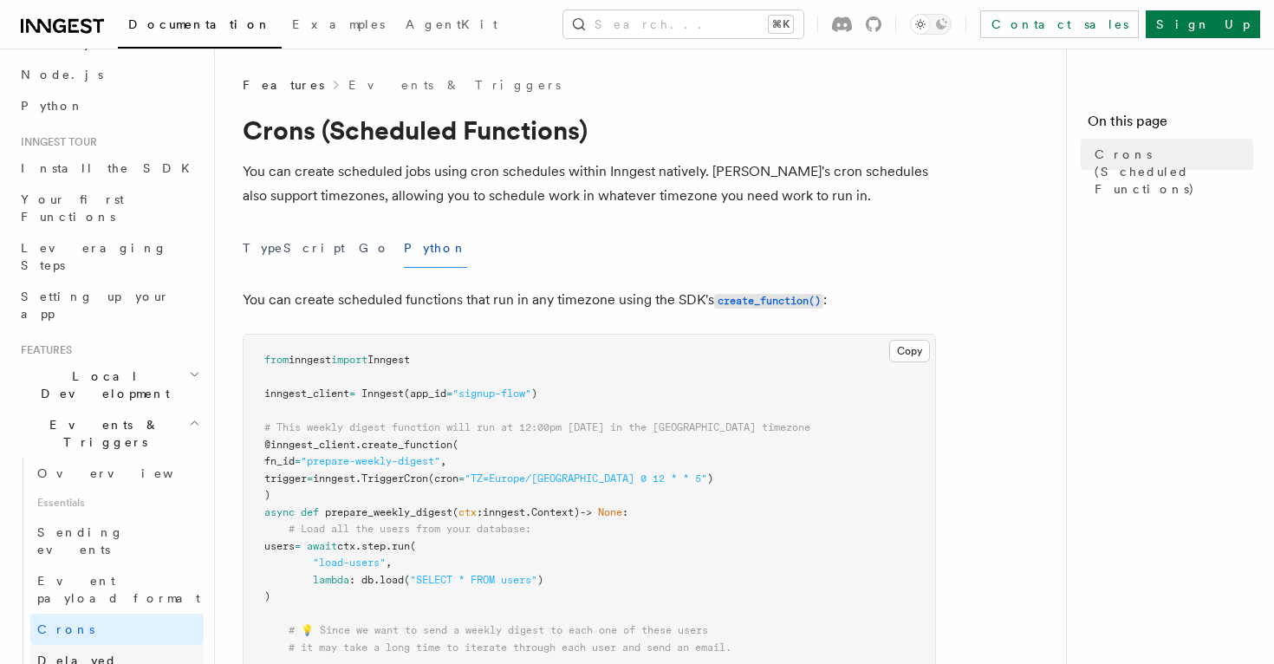
click at [109, 653] on span "Delayed functions" at bounding box center [81, 668] width 88 height 31
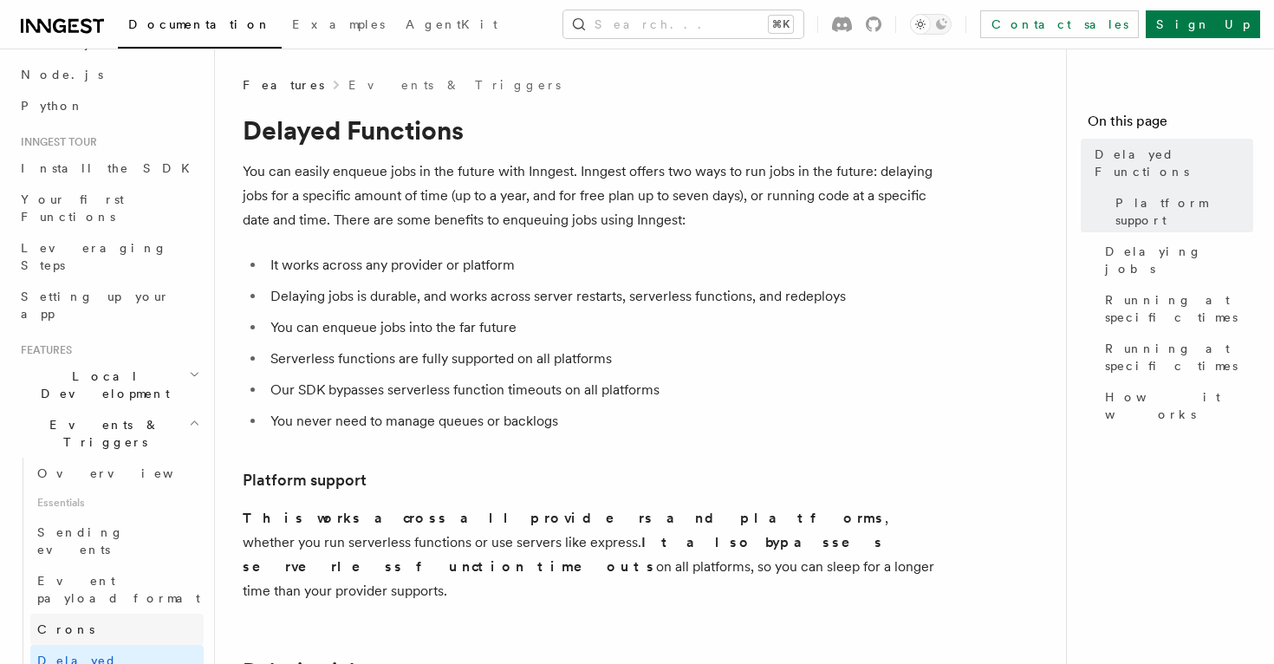
click at [96, 613] on link "Crons" at bounding box center [116, 628] width 173 height 31
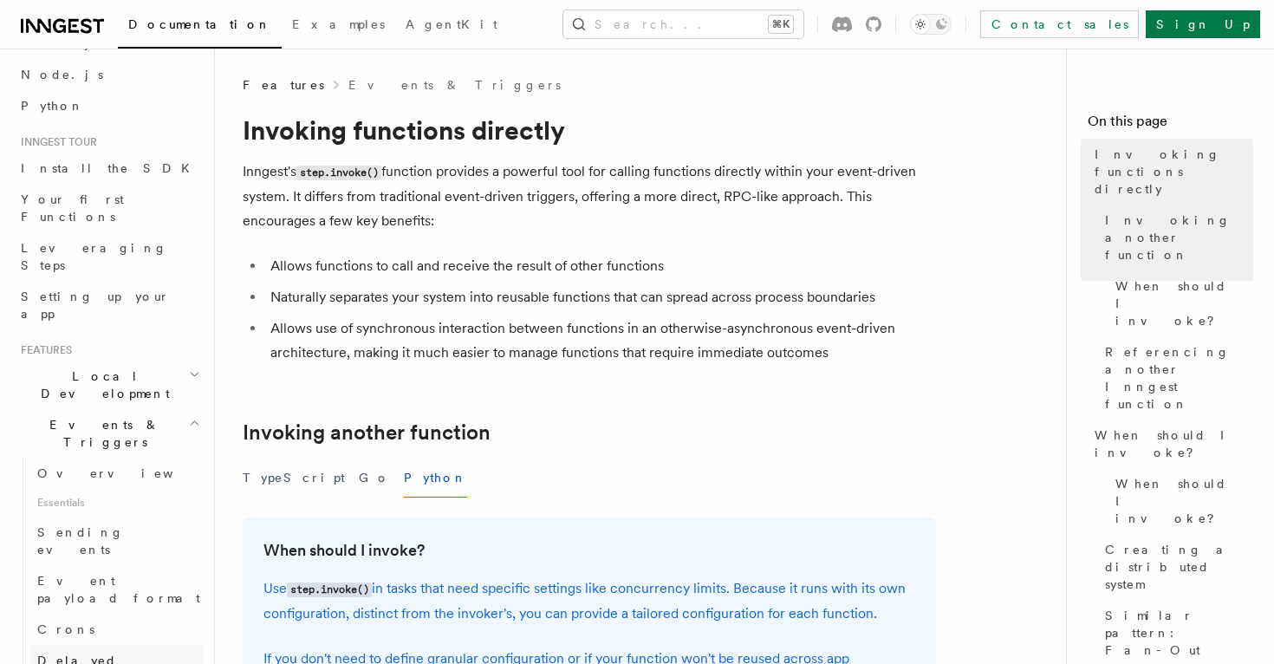
click at [107, 653] on span "Delayed functions" at bounding box center [81, 668] width 88 height 31
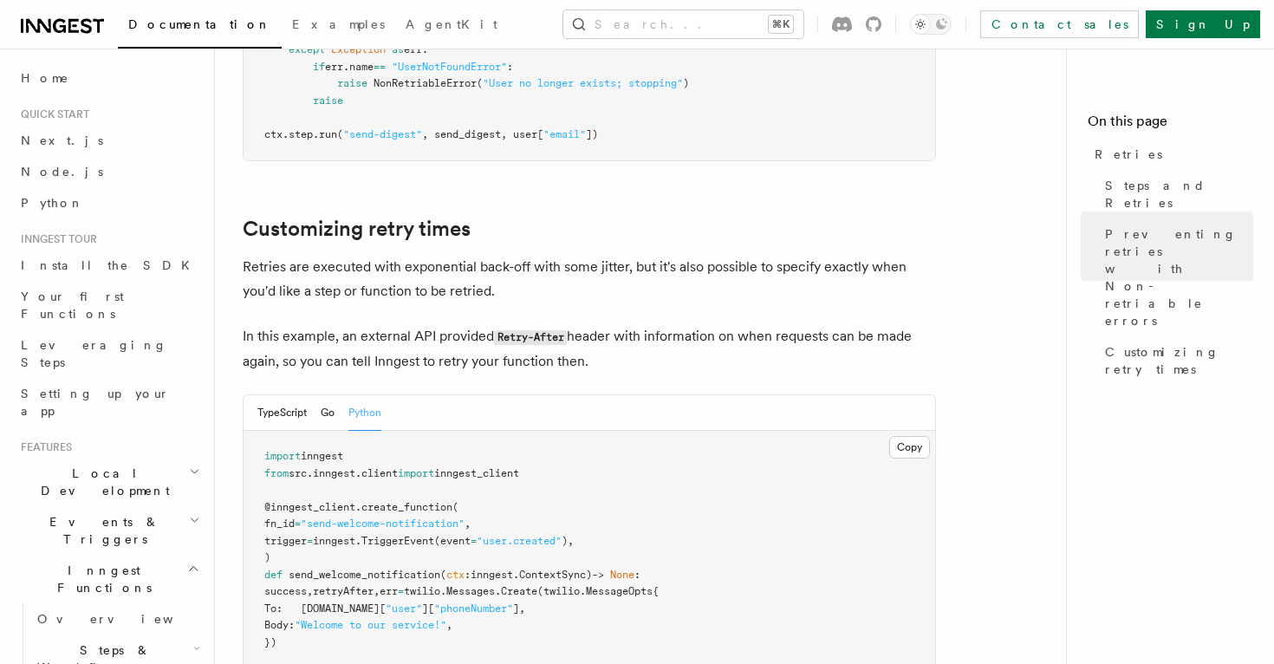
scroll to position [2150, 0]
